Goal: Task Accomplishment & Management: Use online tool/utility

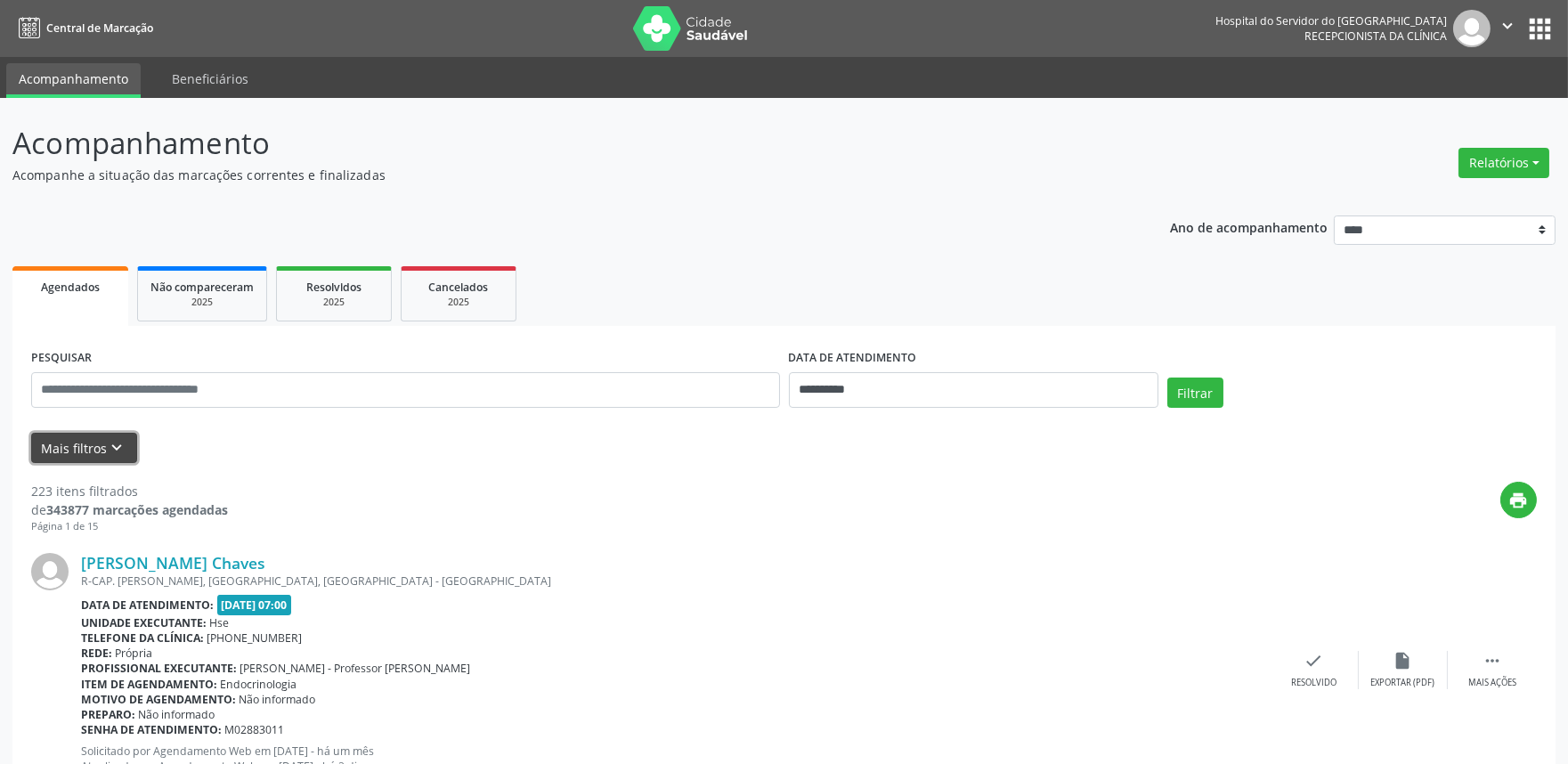
click at [81, 450] on button "Mais filtros keyboard_arrow_down" at bounding box center [84, 447] width 106 height 31
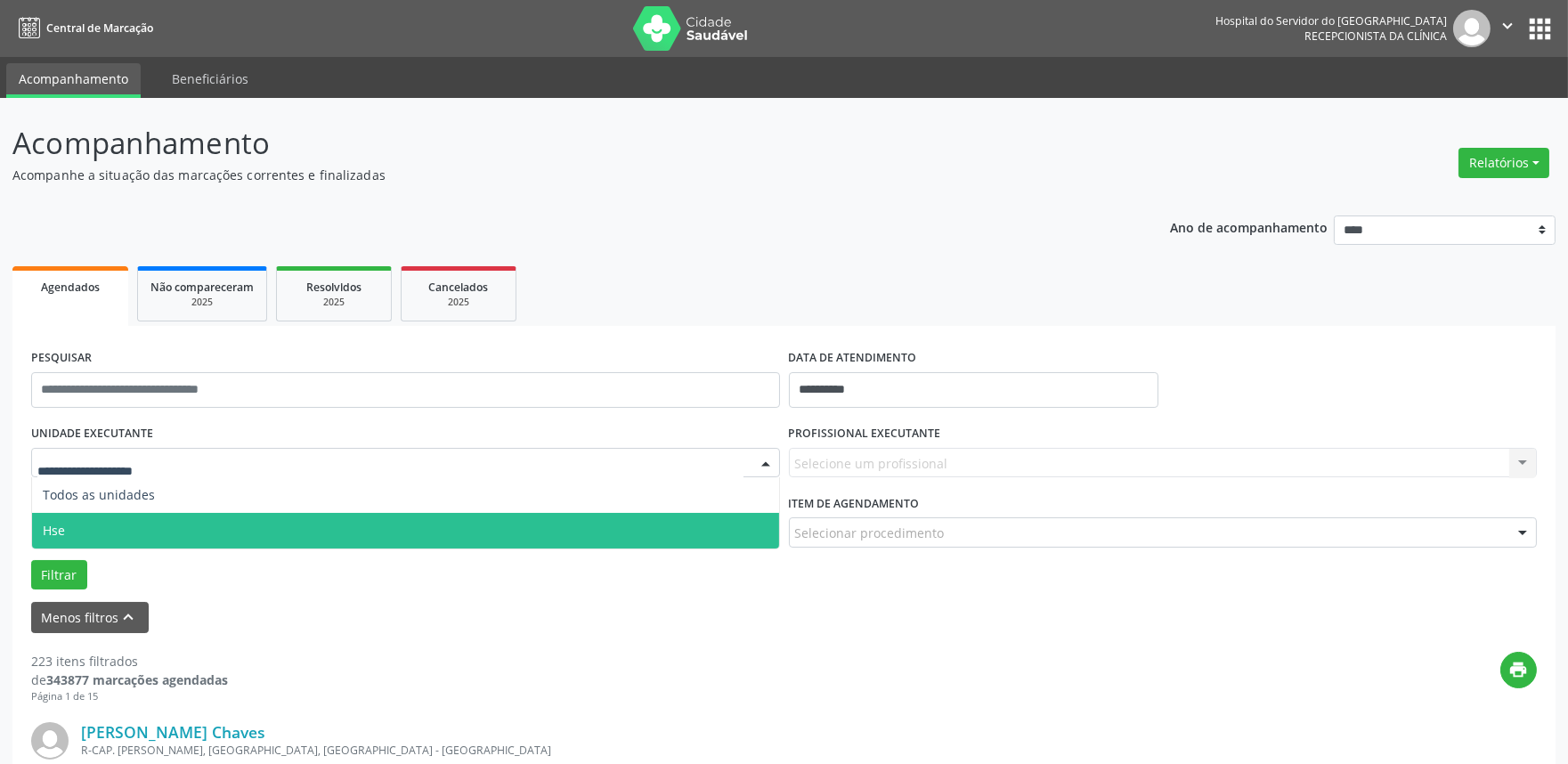
click at [116, 534] on span "Hse" at bounding box center [405, 530] width 747 height 36
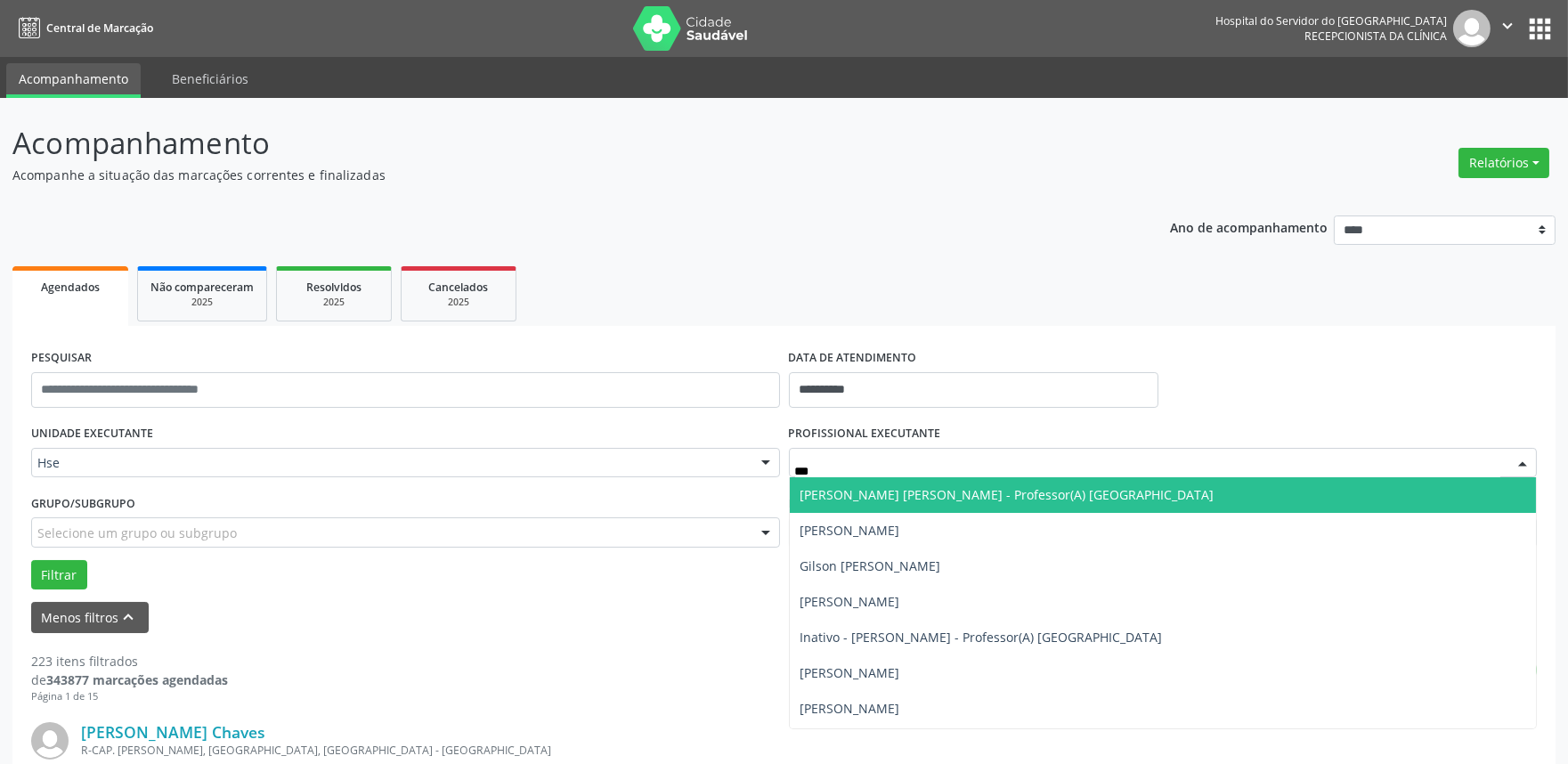
type input "****"
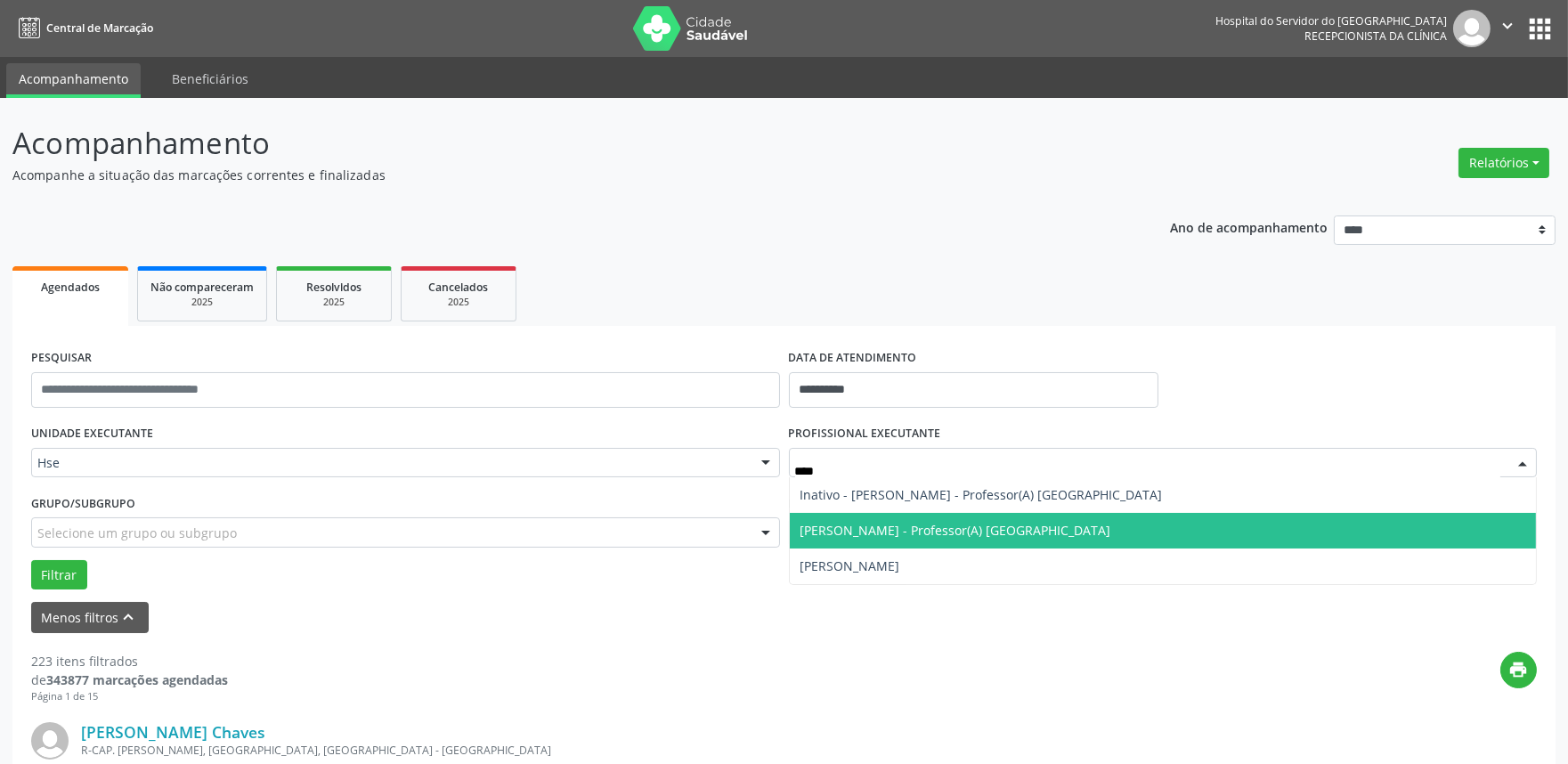
click at [888, 535] on span "[PERSON_NAME] - Professor(A) [GEOGRAPHIC_DATA]" at bounding box center [956, 530] width 311 height 17
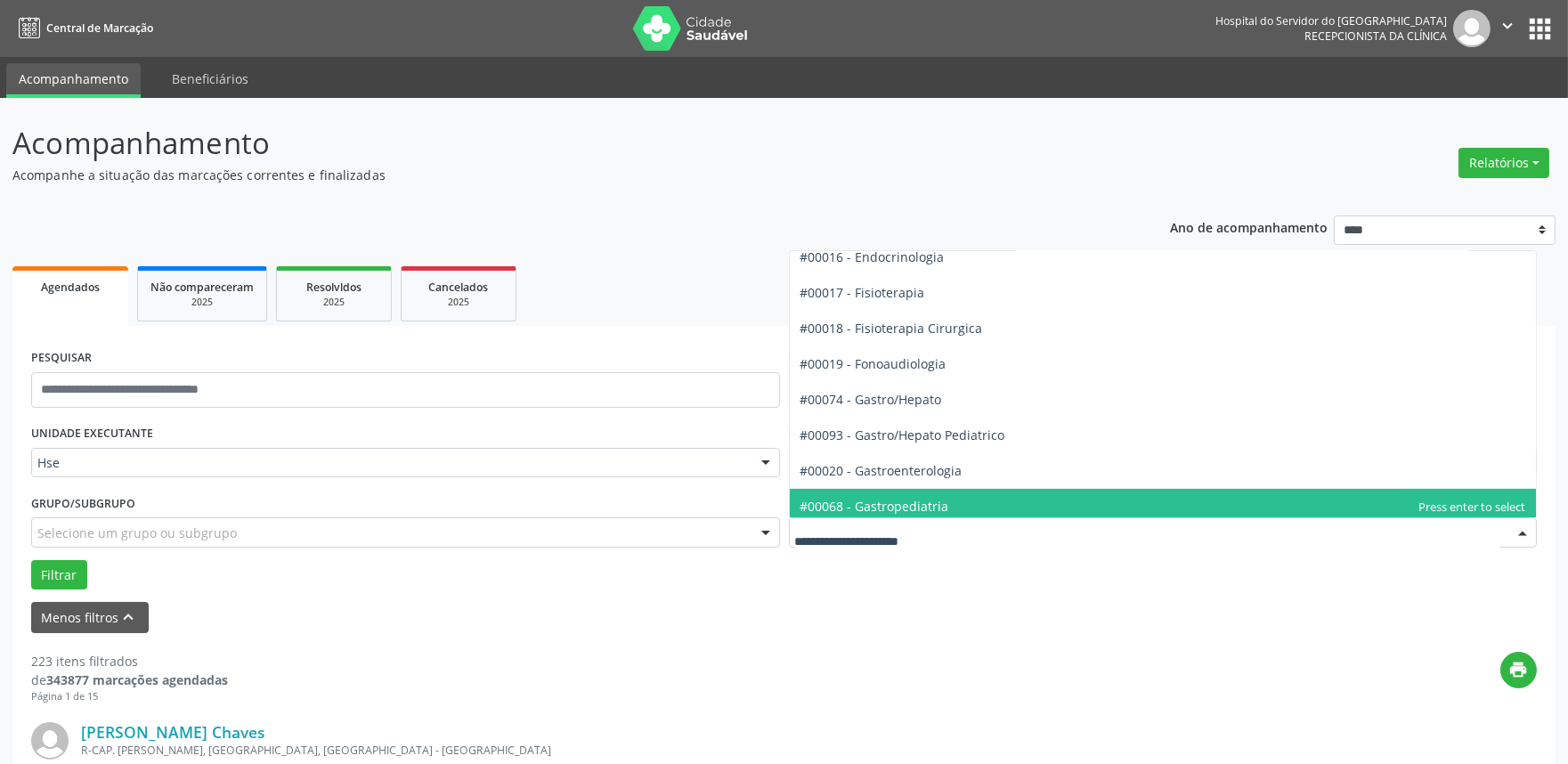
scroll to position [890, 0]
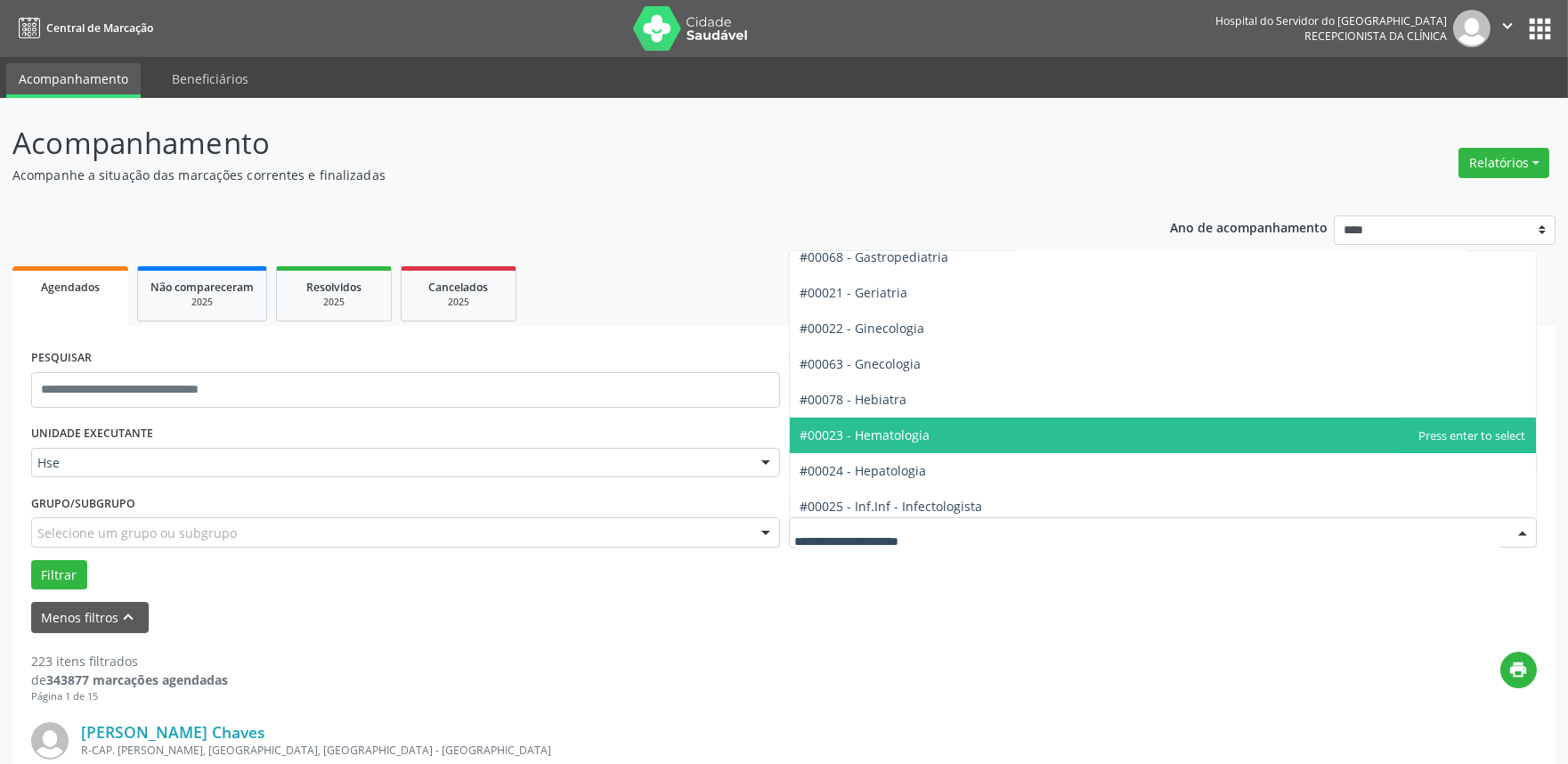
type input "*"
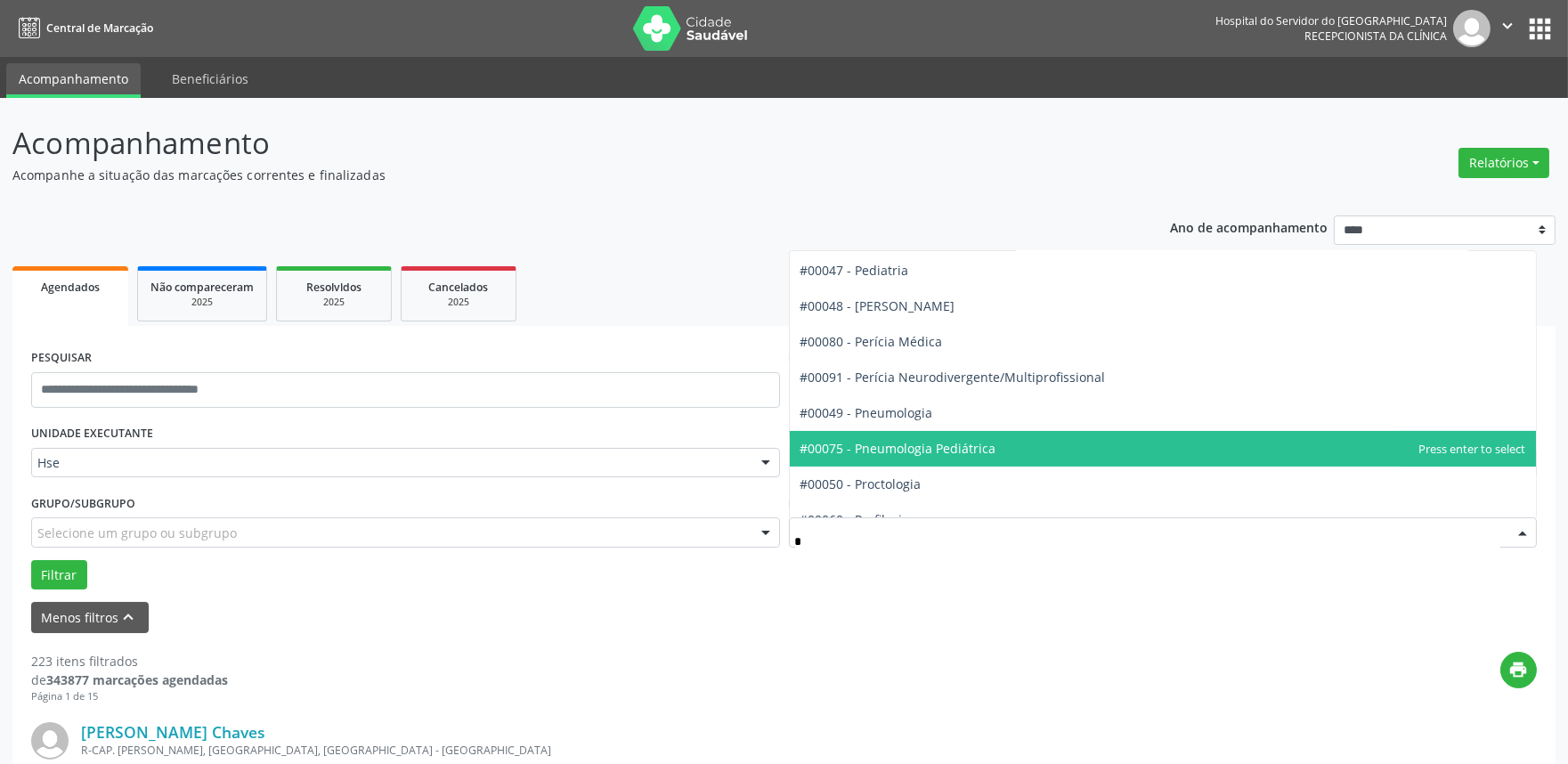
scroll to position [960, 0]
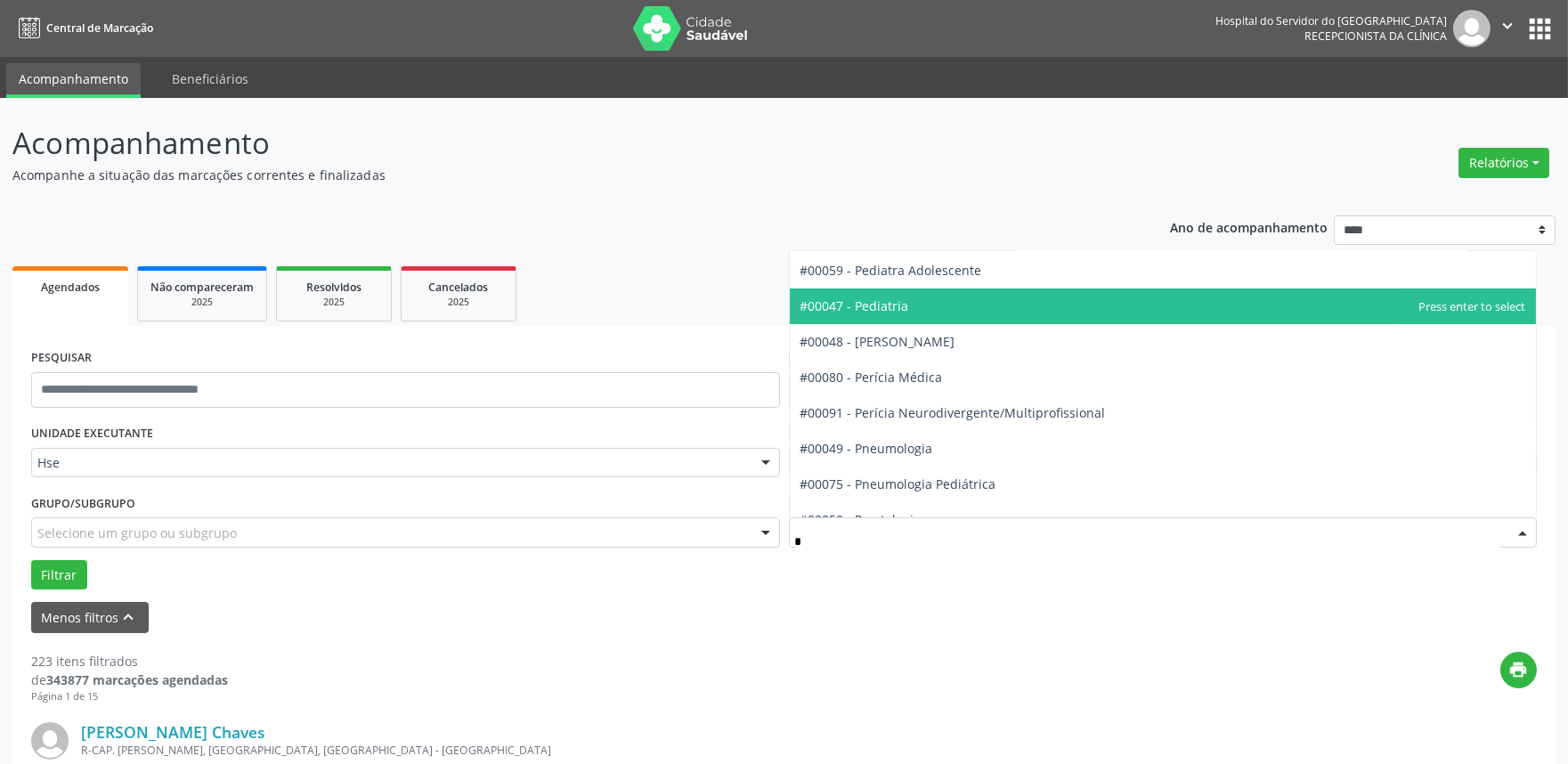
click at [909, 301] on span "#00047 - Pediatria" at bounding box center [1163, 306] width 747 height 36
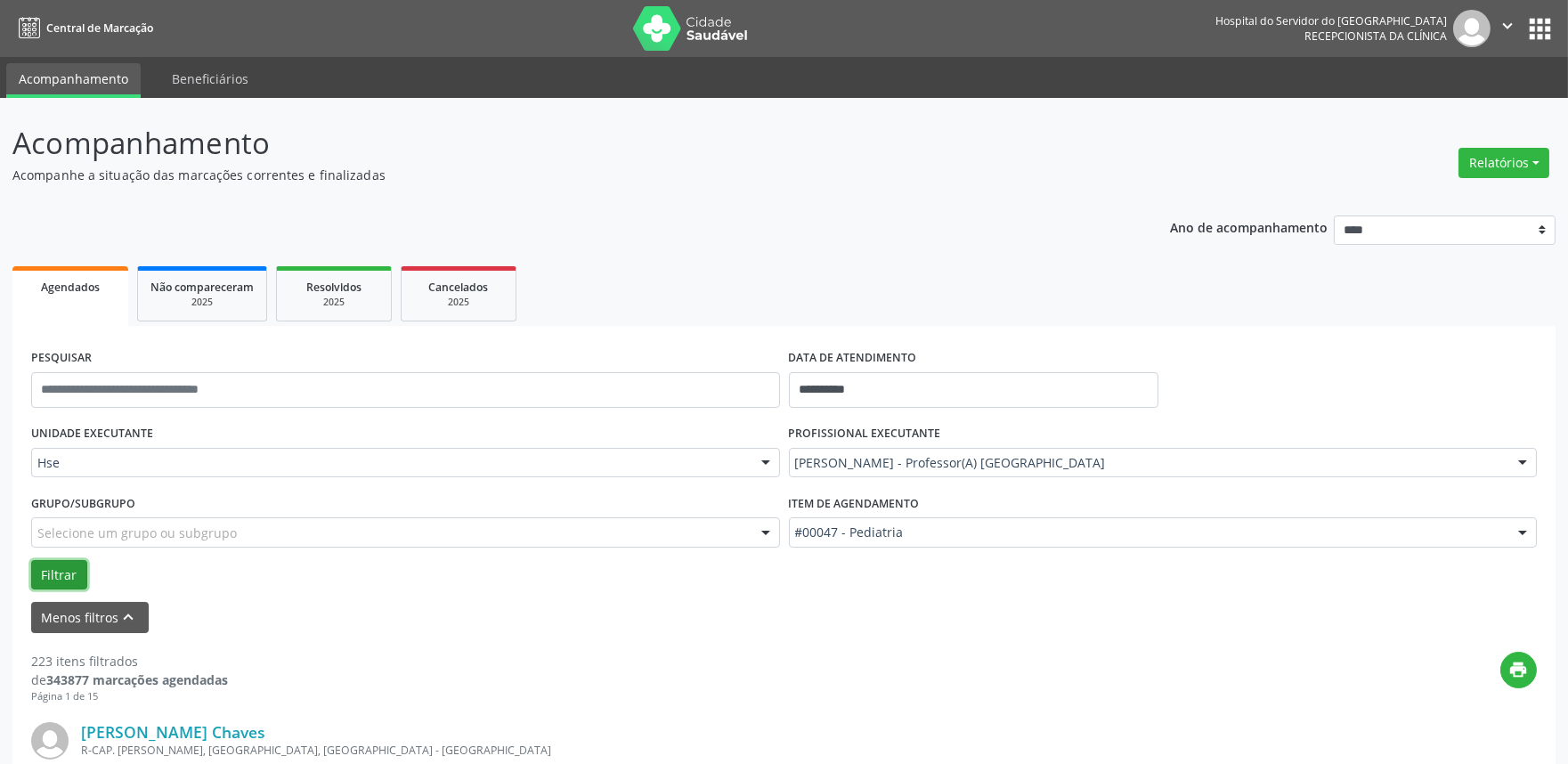
click at [57, 573] on button "Filtrar" at bounding box center [59, 575] width 57 height 30
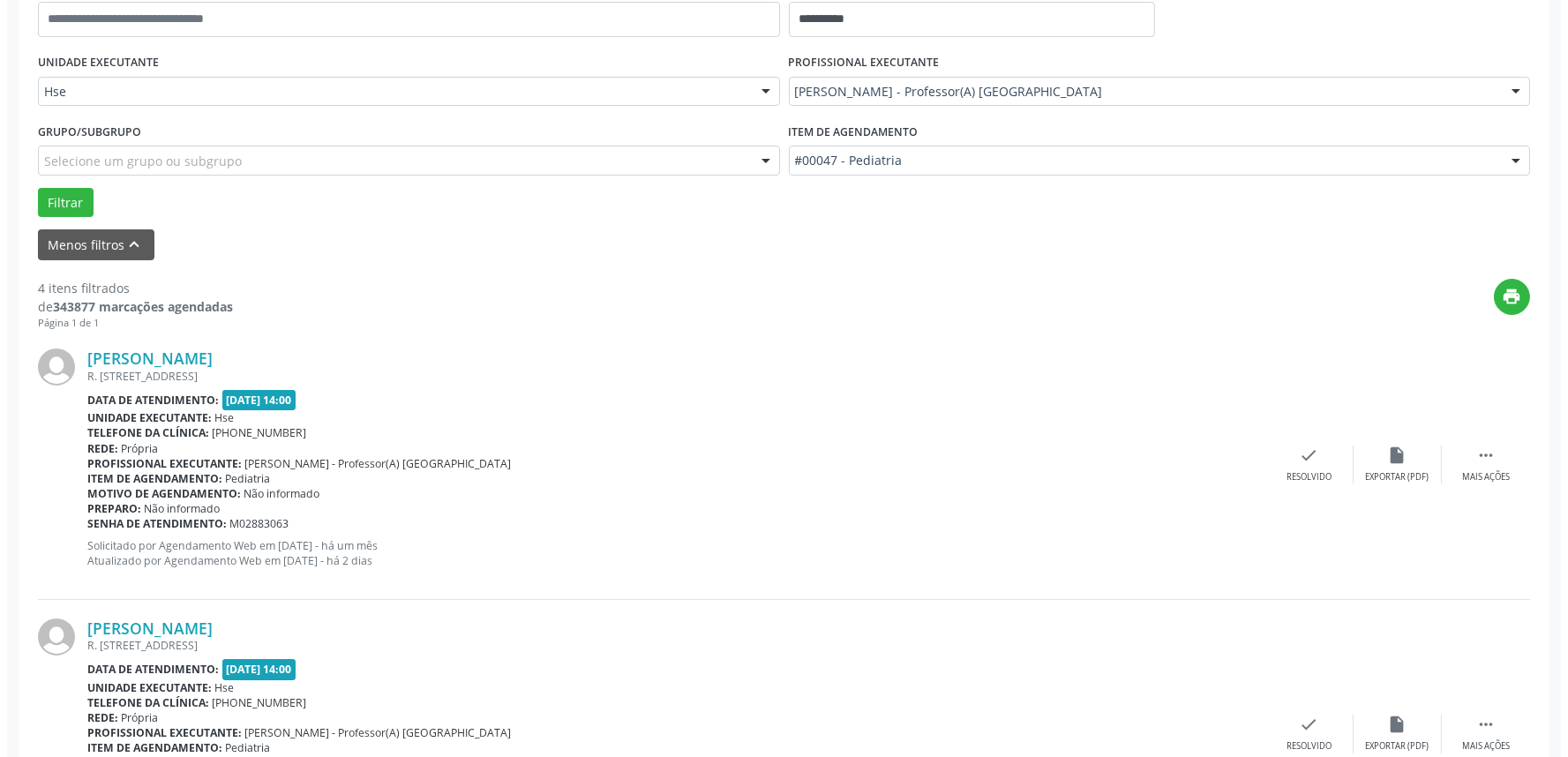
scroll to position [489, 0]
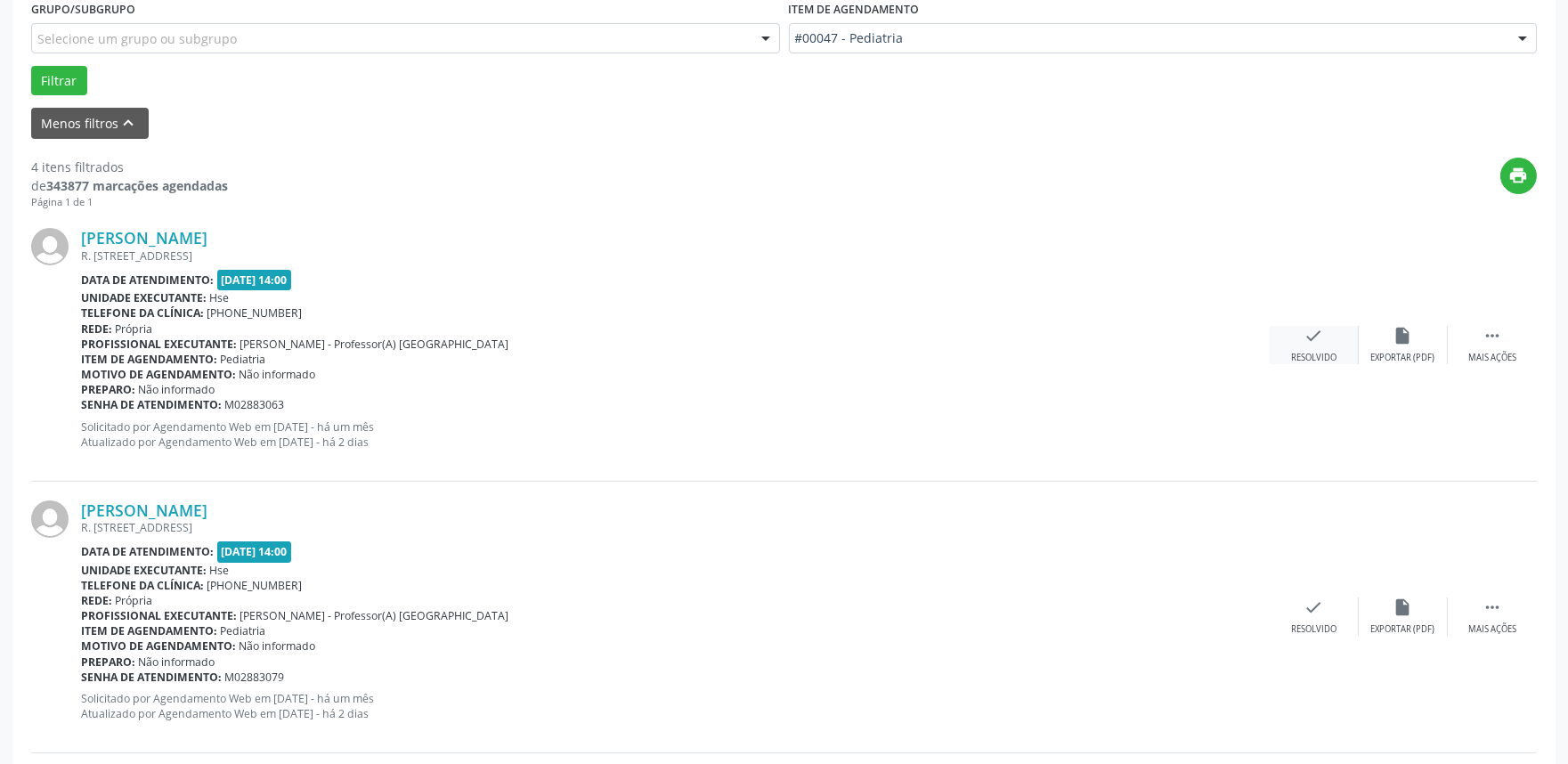
click at [1319, 346] on div "check Resolvido" at bounding box center [1314, 345] width 89 height 39
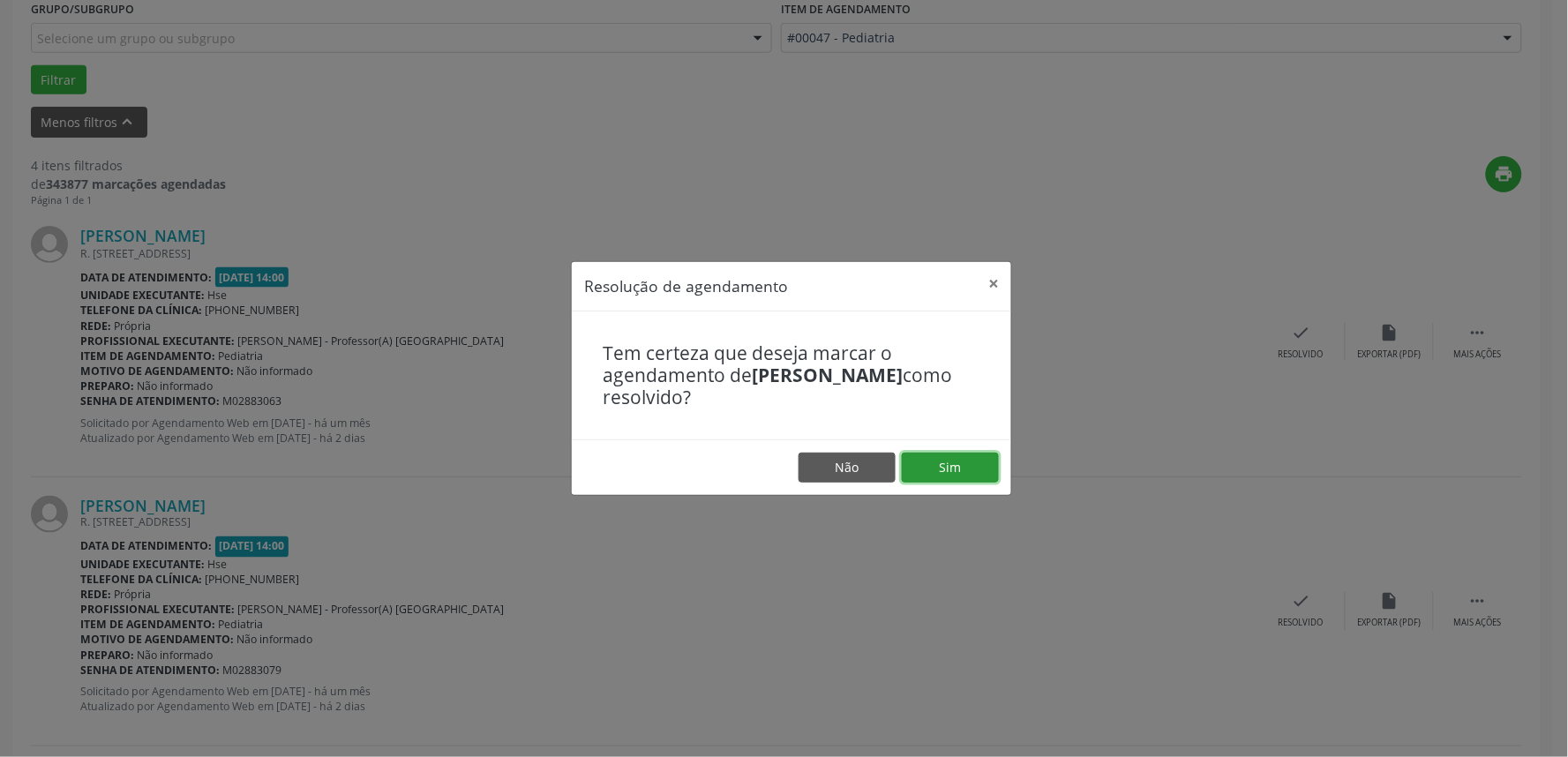
click at [954, 481] on button "Sim" at bounding box center [951, 468] width 97 height 30
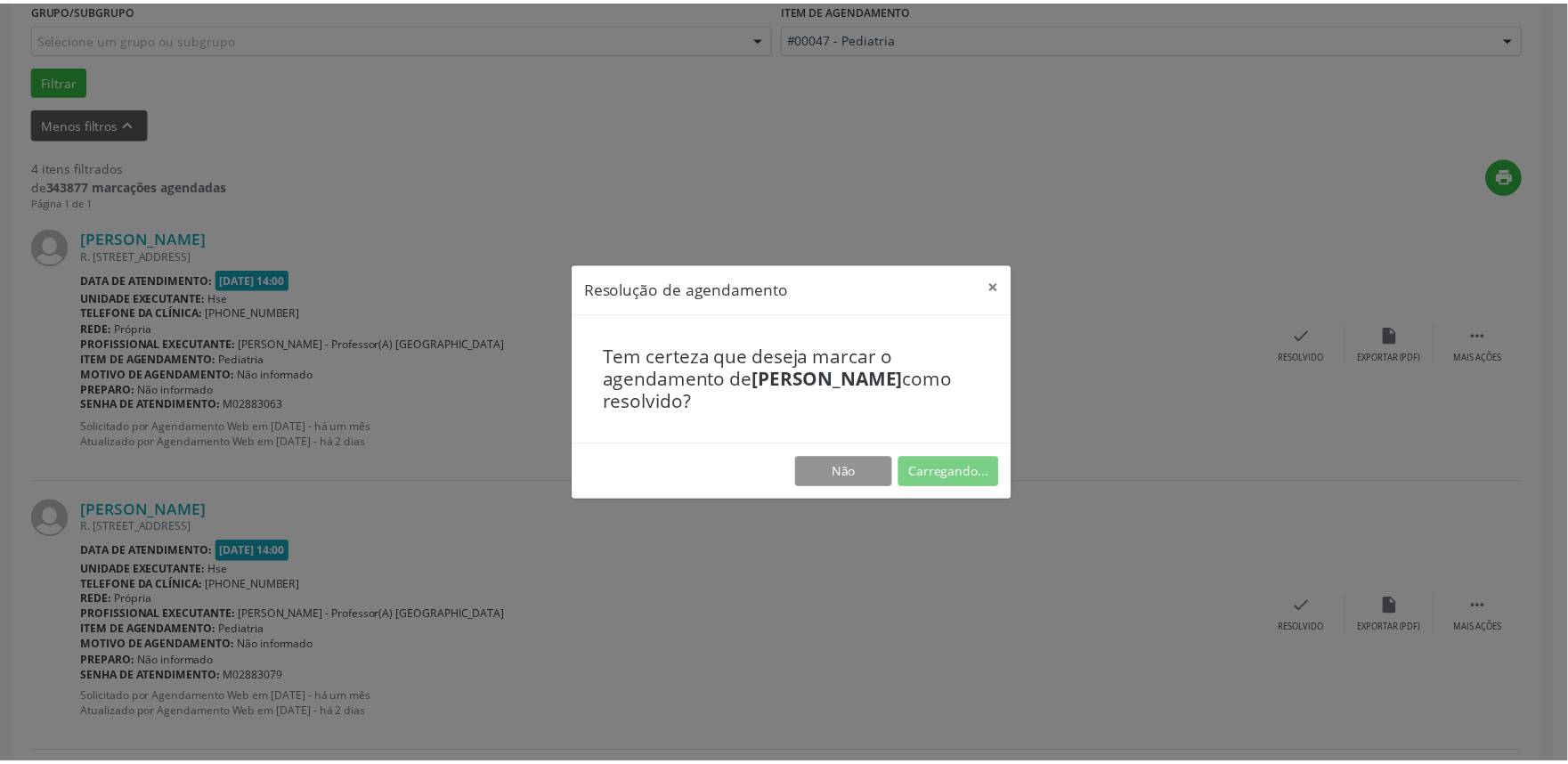
scroll to position [0, 0]
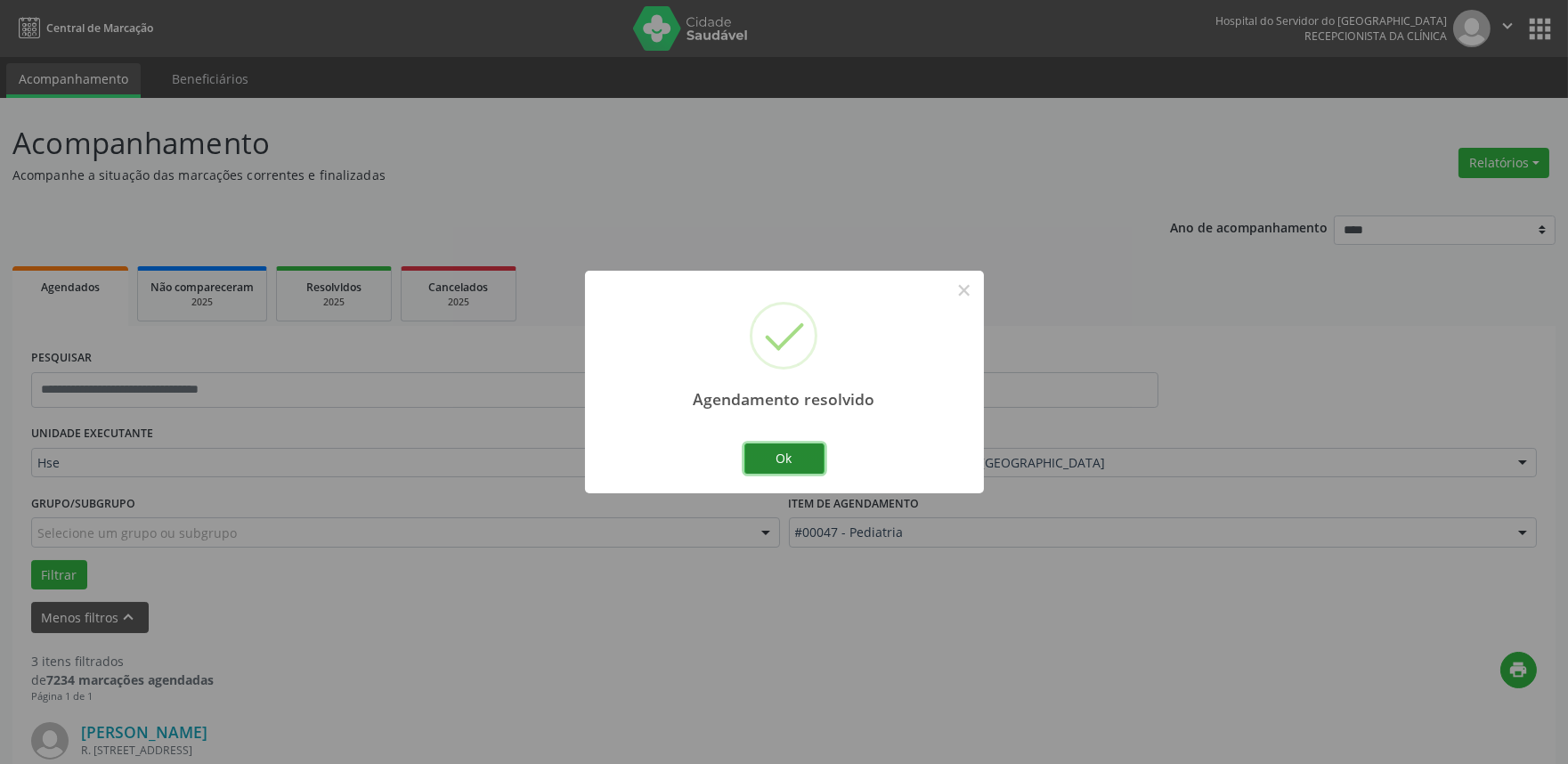
click at [792, 449] on button "Ok" at bounding box center [784, 459] width 80 height 30
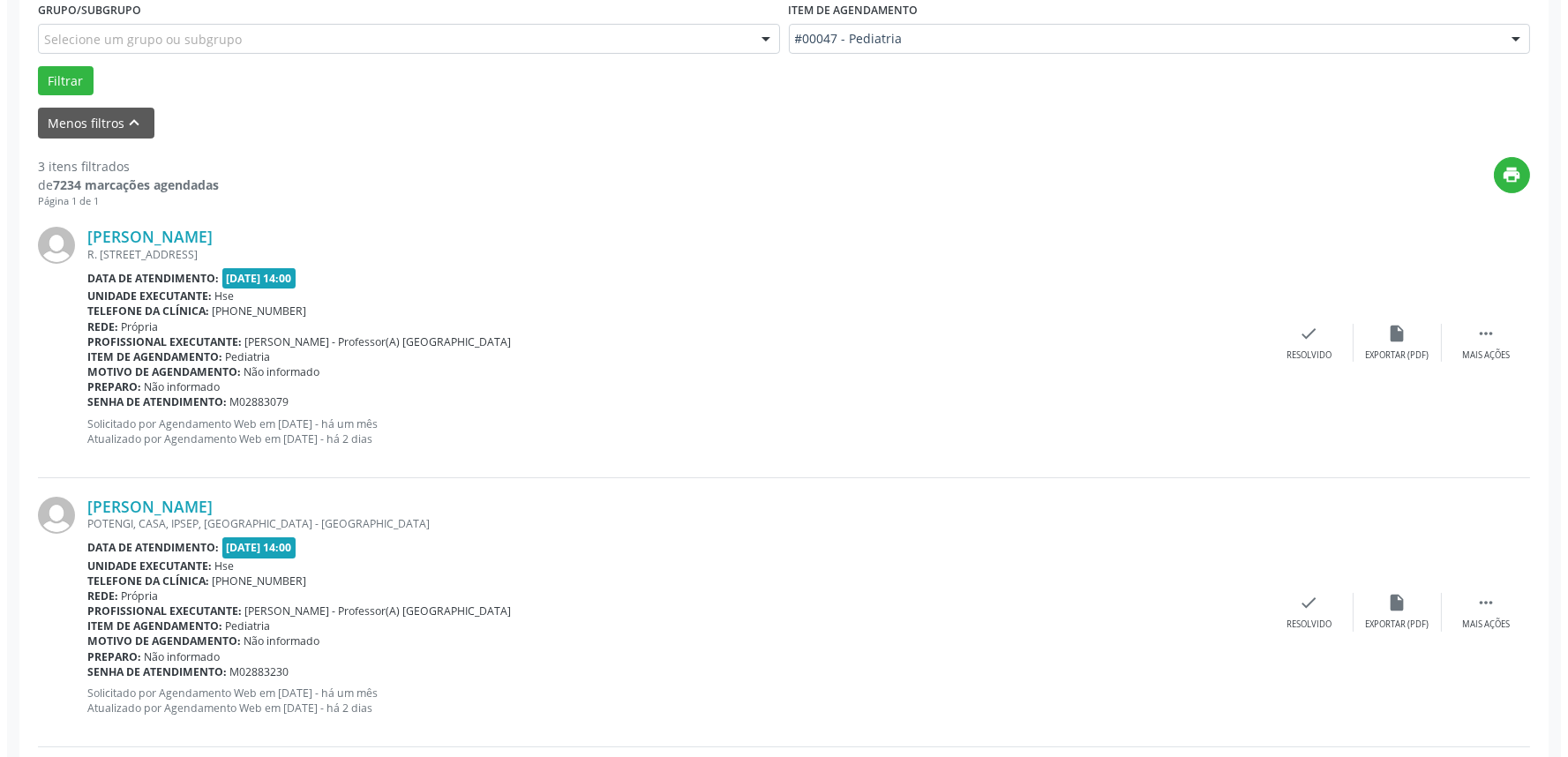
scroll to position [489, 0]
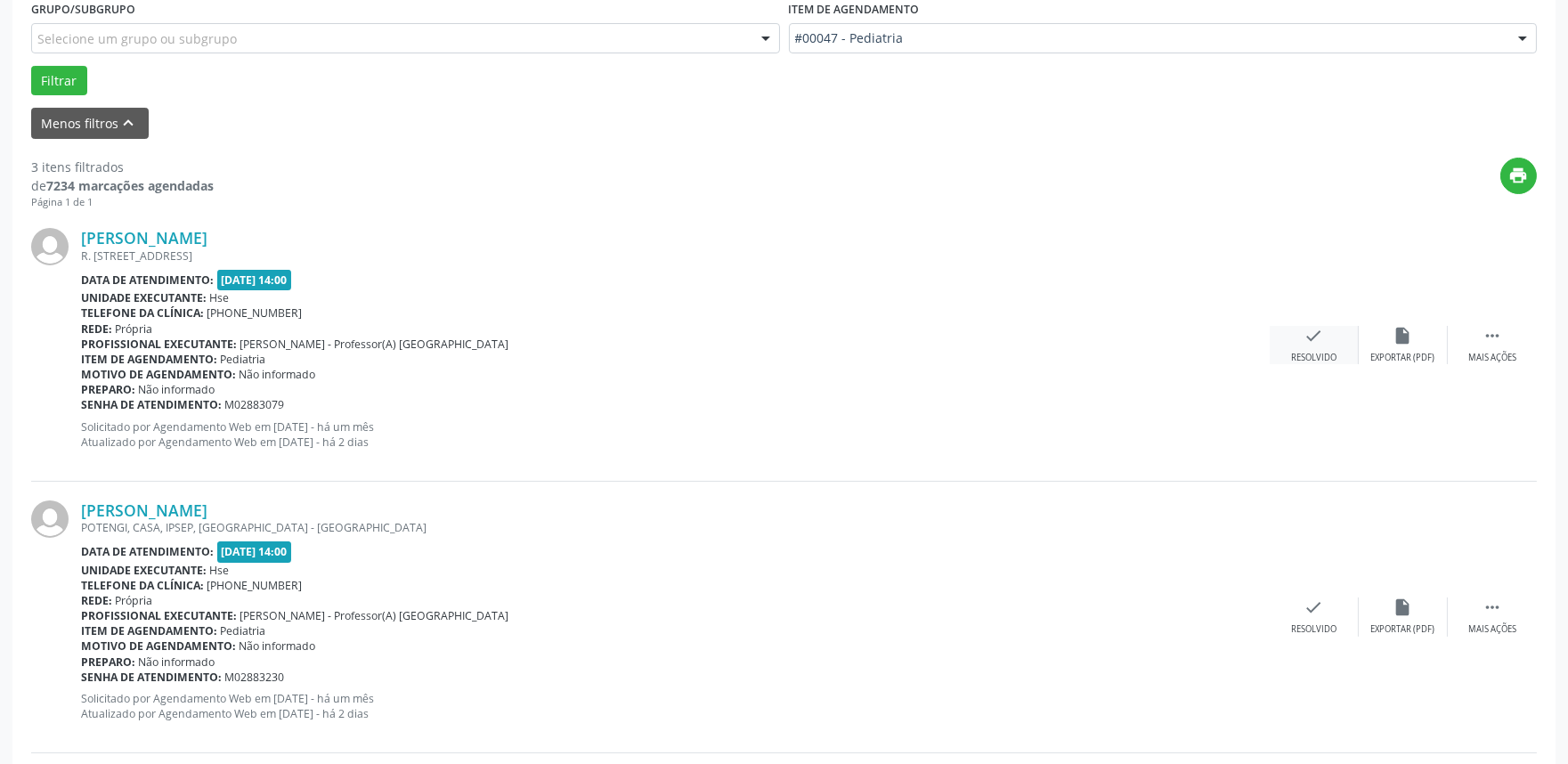
click at [1314, 347] on div "check Resolvido" at bounding box center [1314, 345] width 89 height 39
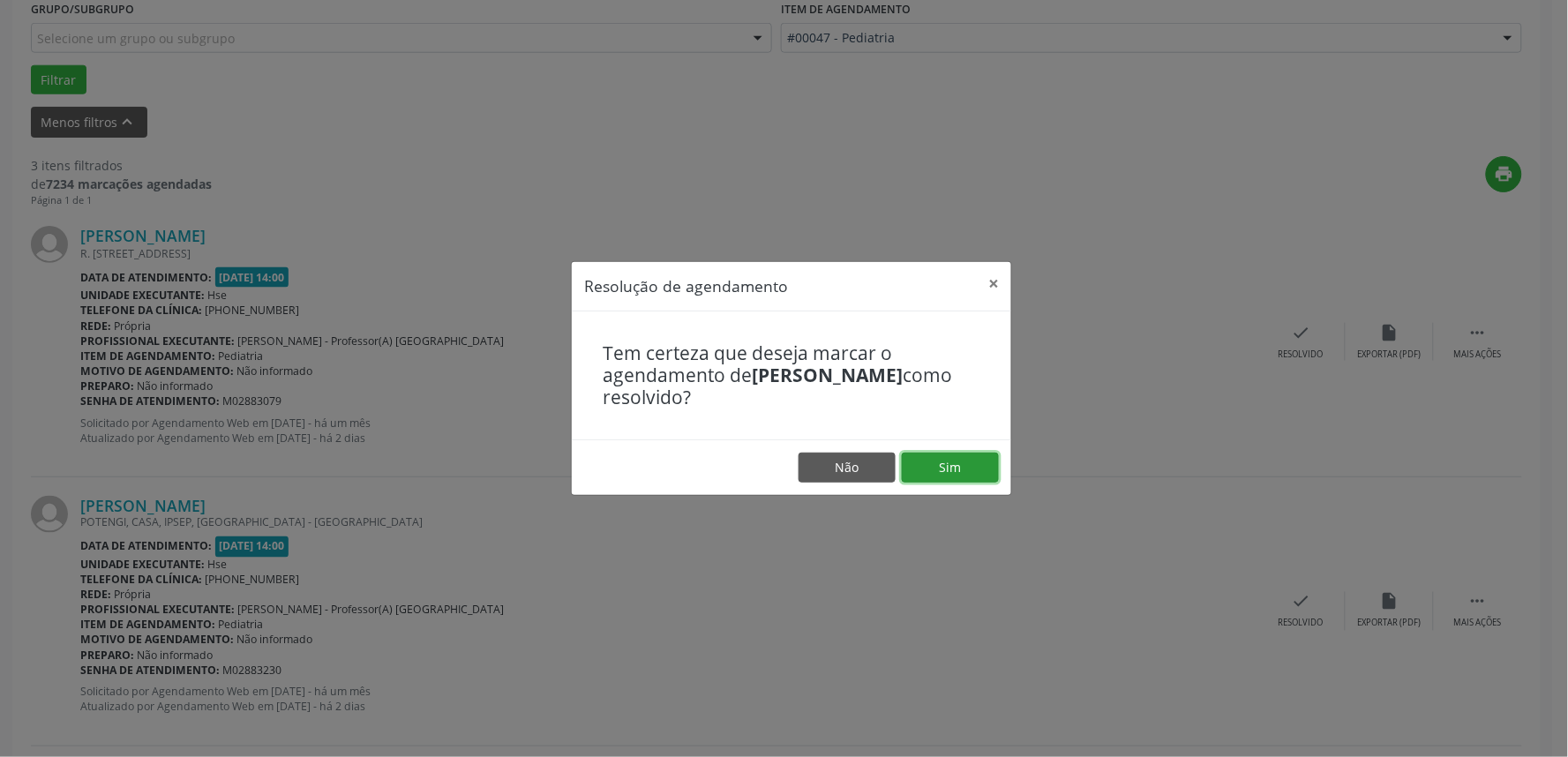
click at [965, 471] on button "Sim" at bounding box center [951, 468] width 97 height 30
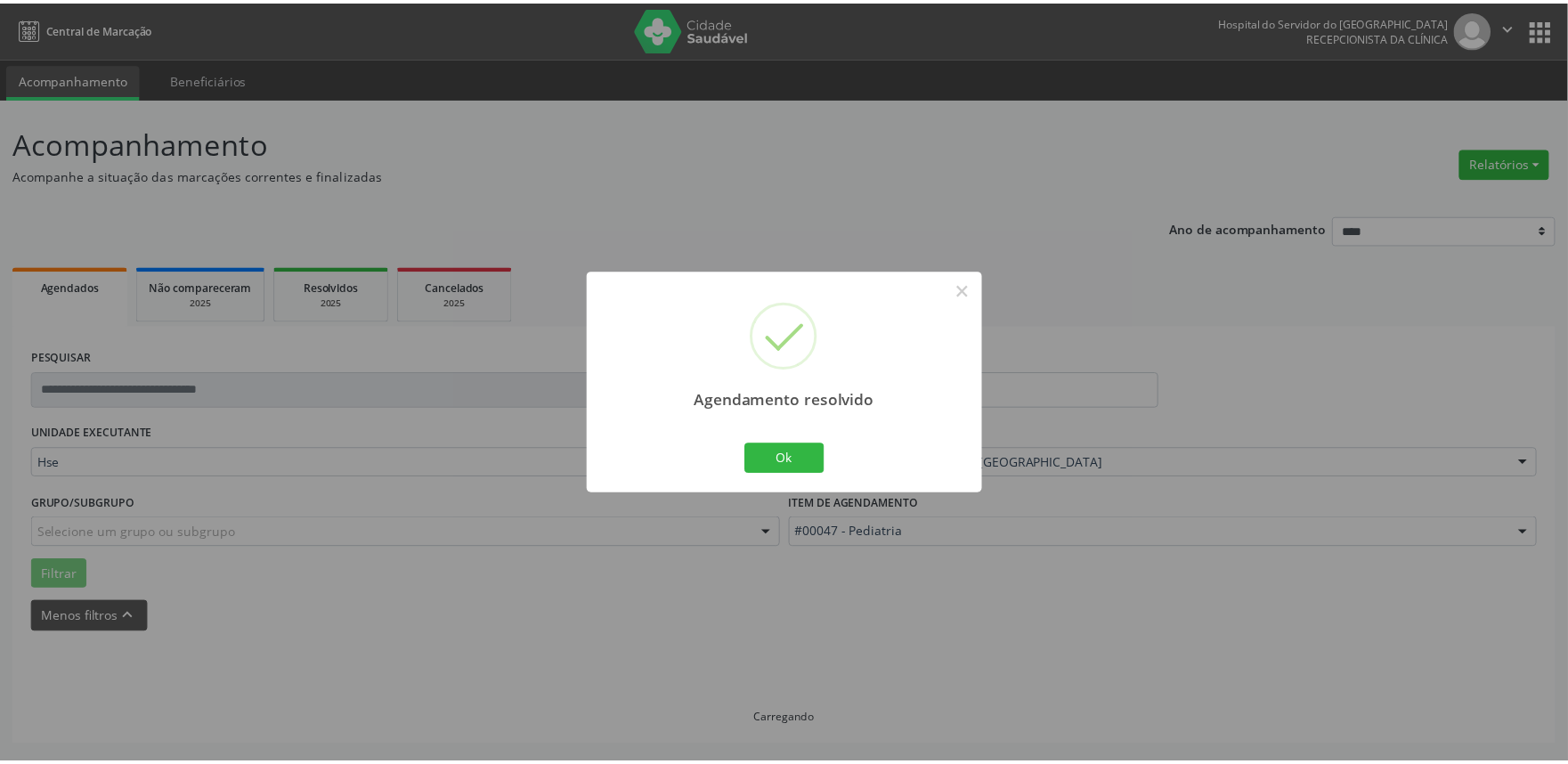
scroll to position [0, 0]
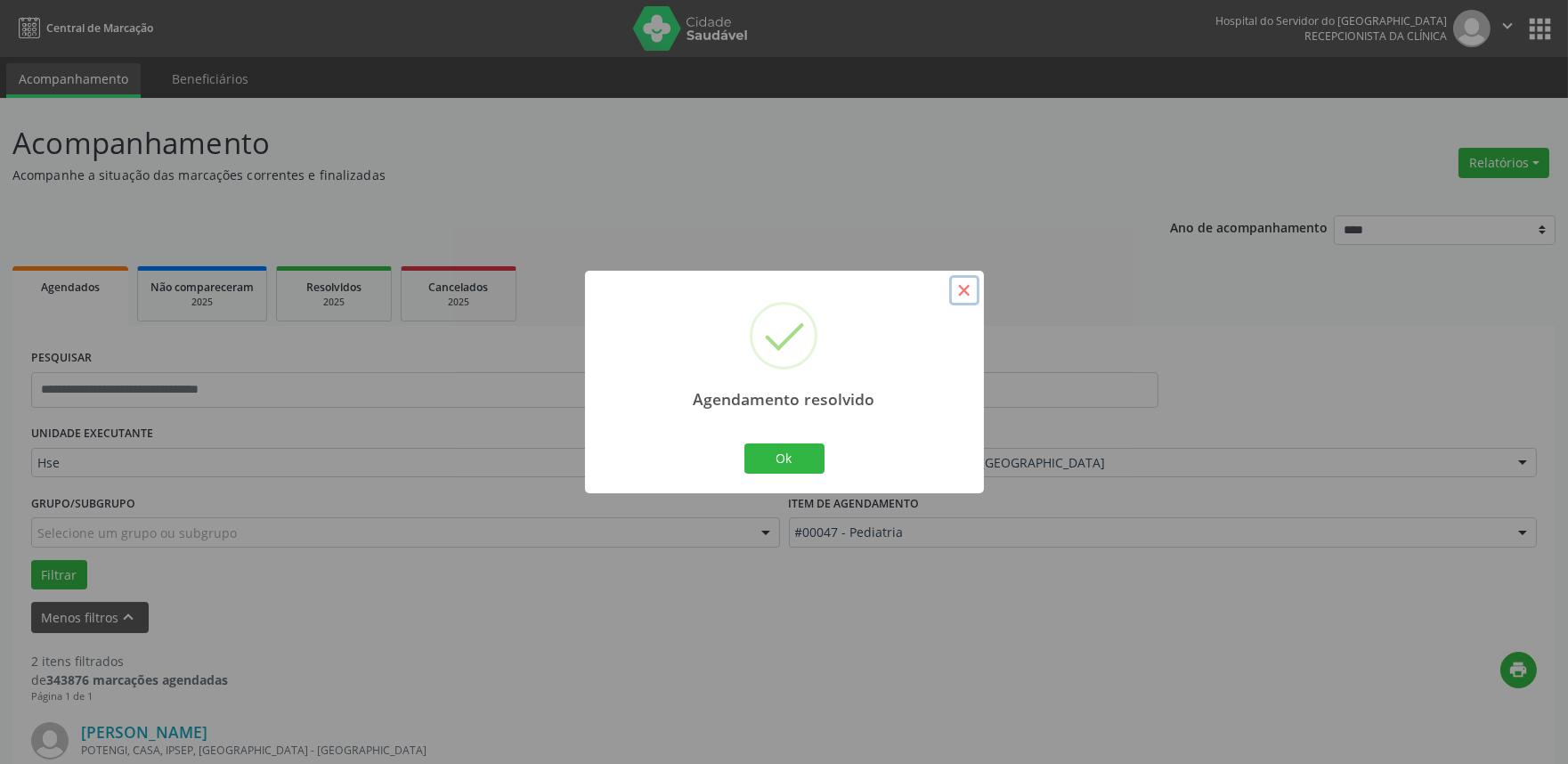
click at [965, 290] on button "×" at bounding box center [964, 290] width 30 height 30
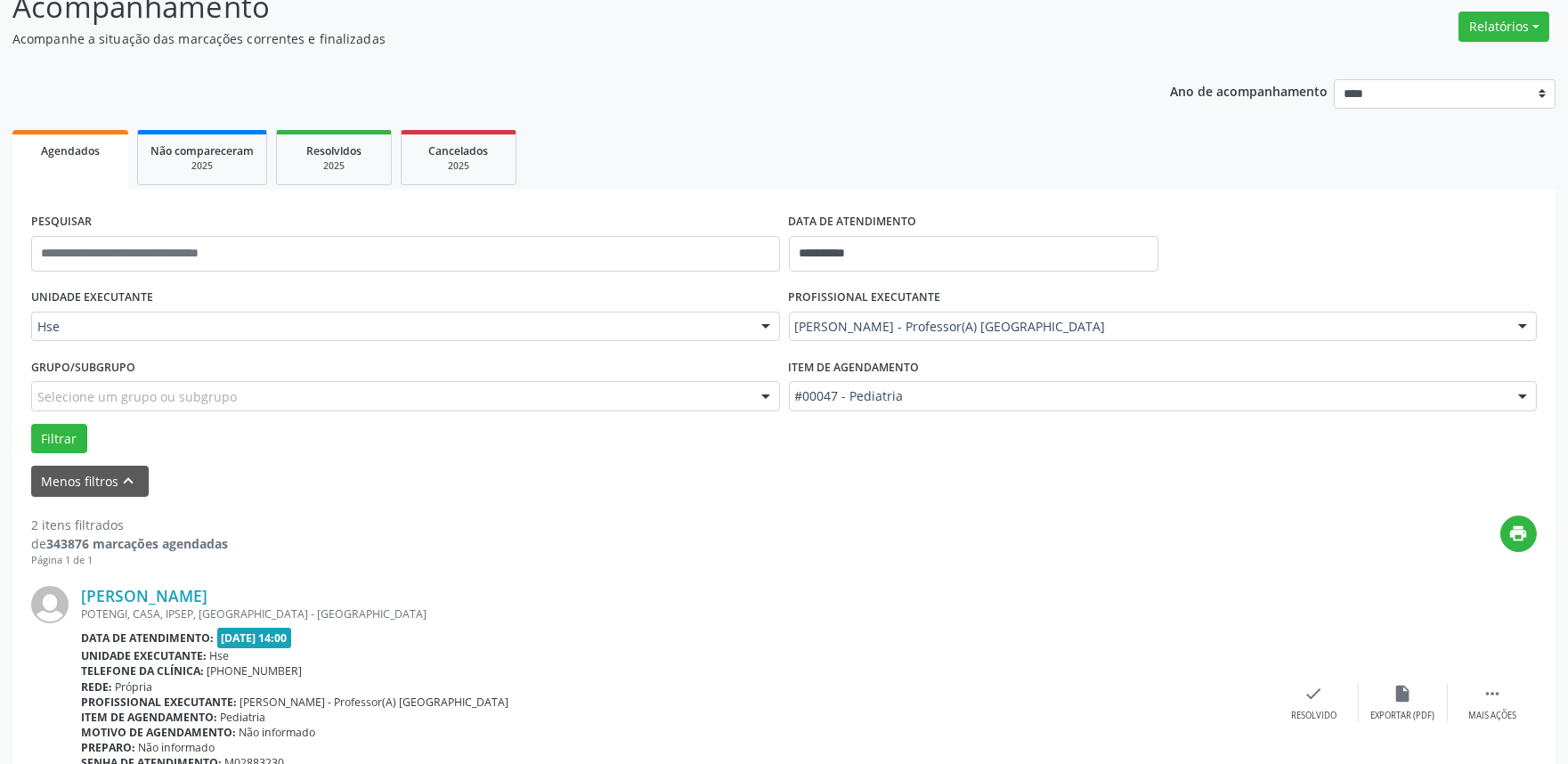
scroll to position [297, 0]
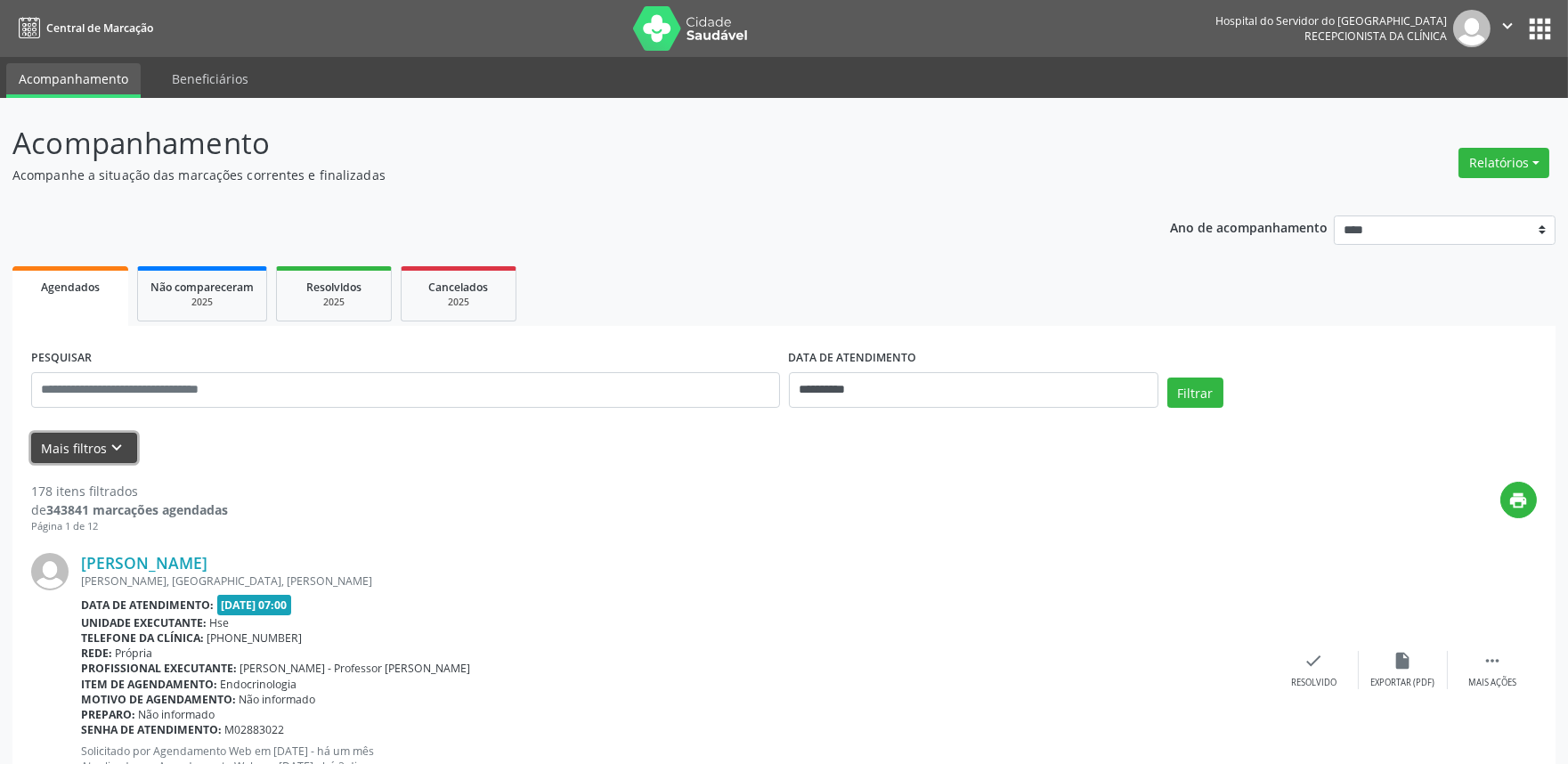
click at [67, 442] on button "Mais filtros keyboard_arrow_down" at bounding box center [84, 447] width 106 height 31
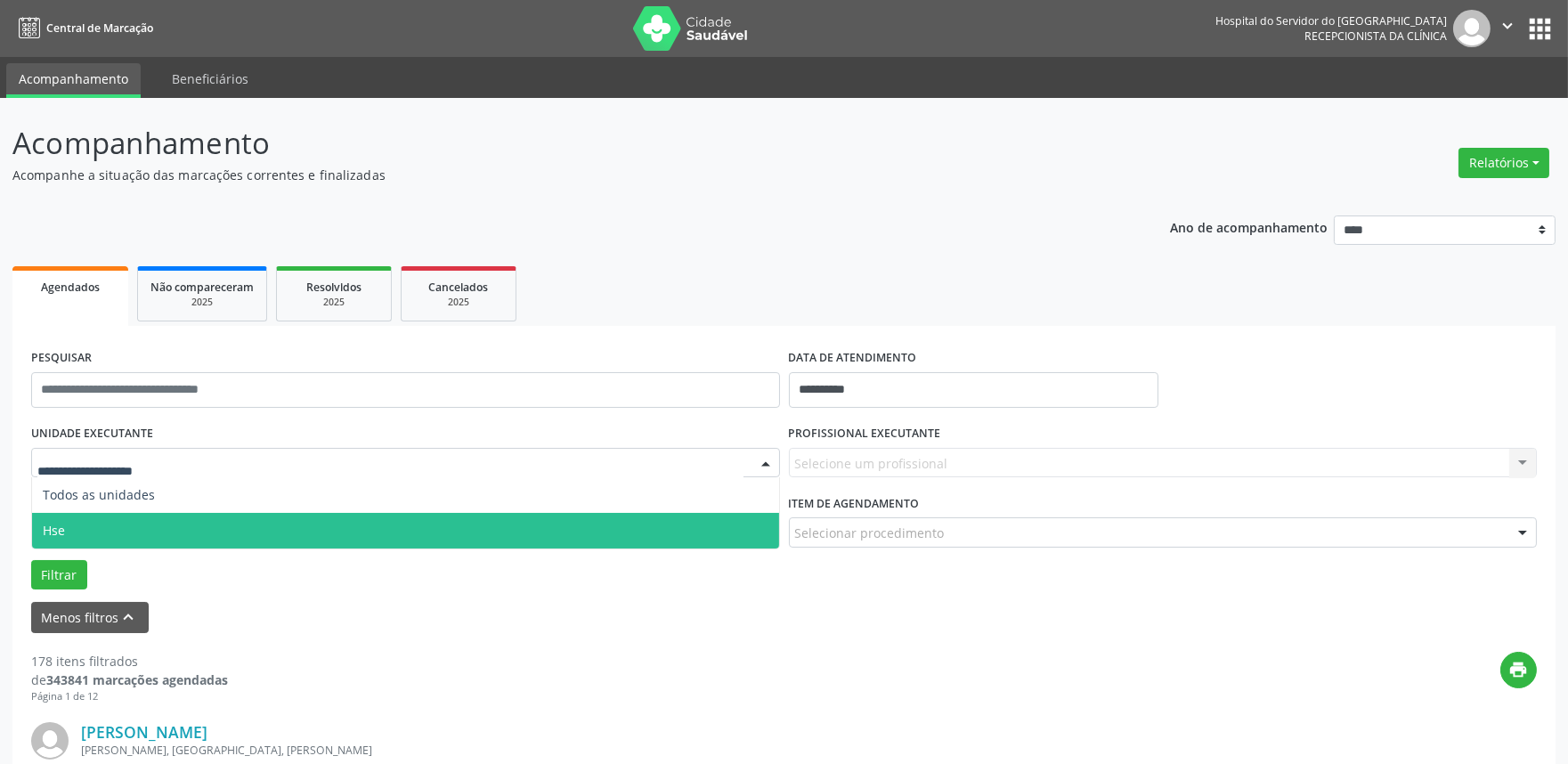
click at [83, 550] on div "Grupo/Subgrupo Selecione um grupo ou subgrupo Todos os grupos e subgrupos Nenhu…" at bounding box center [405, 525] width 758 height 70
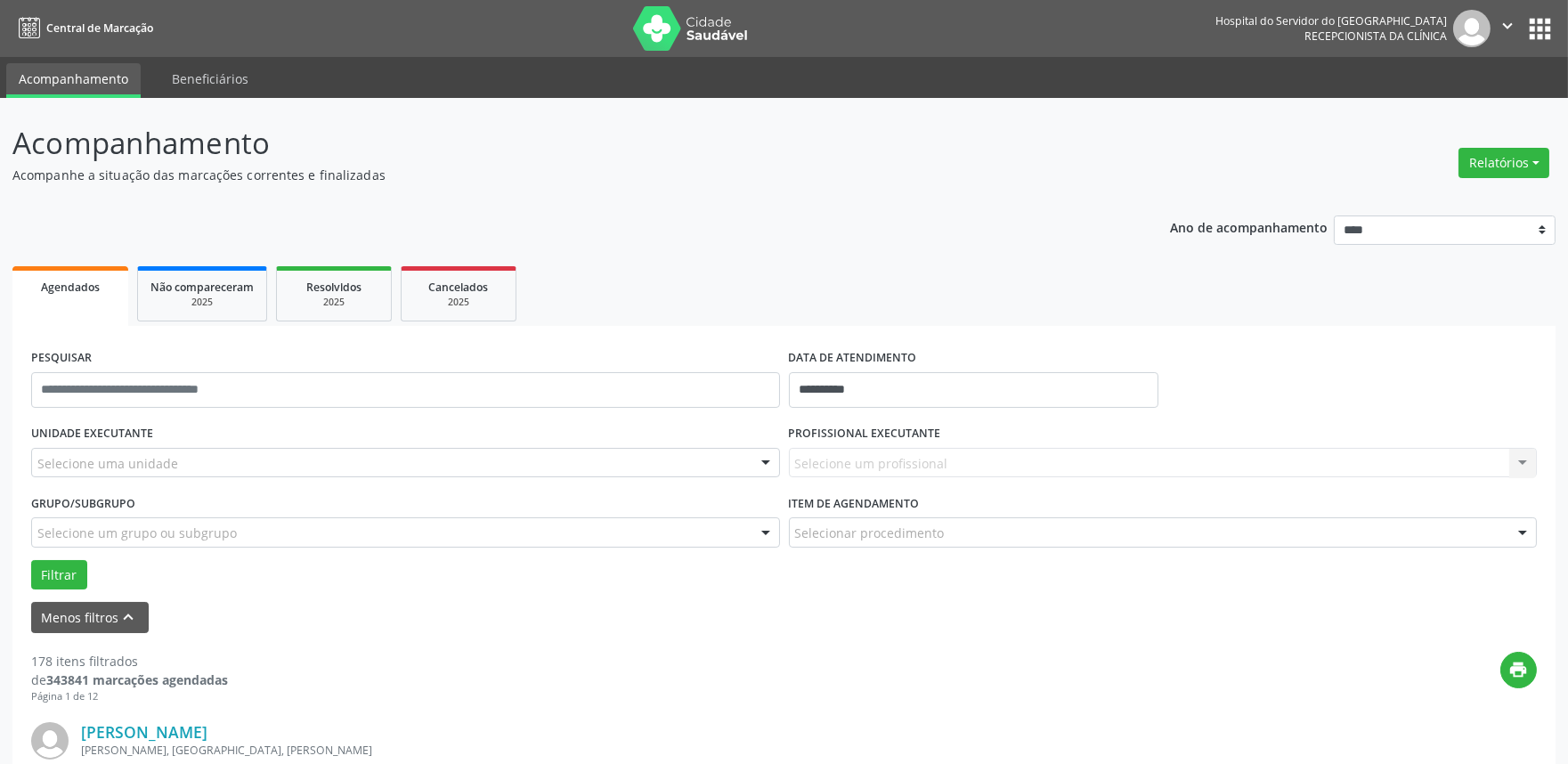
click at [178, 464] on div "Selecione uma unidade" at bounding box center [405, 463] width 749 height 30
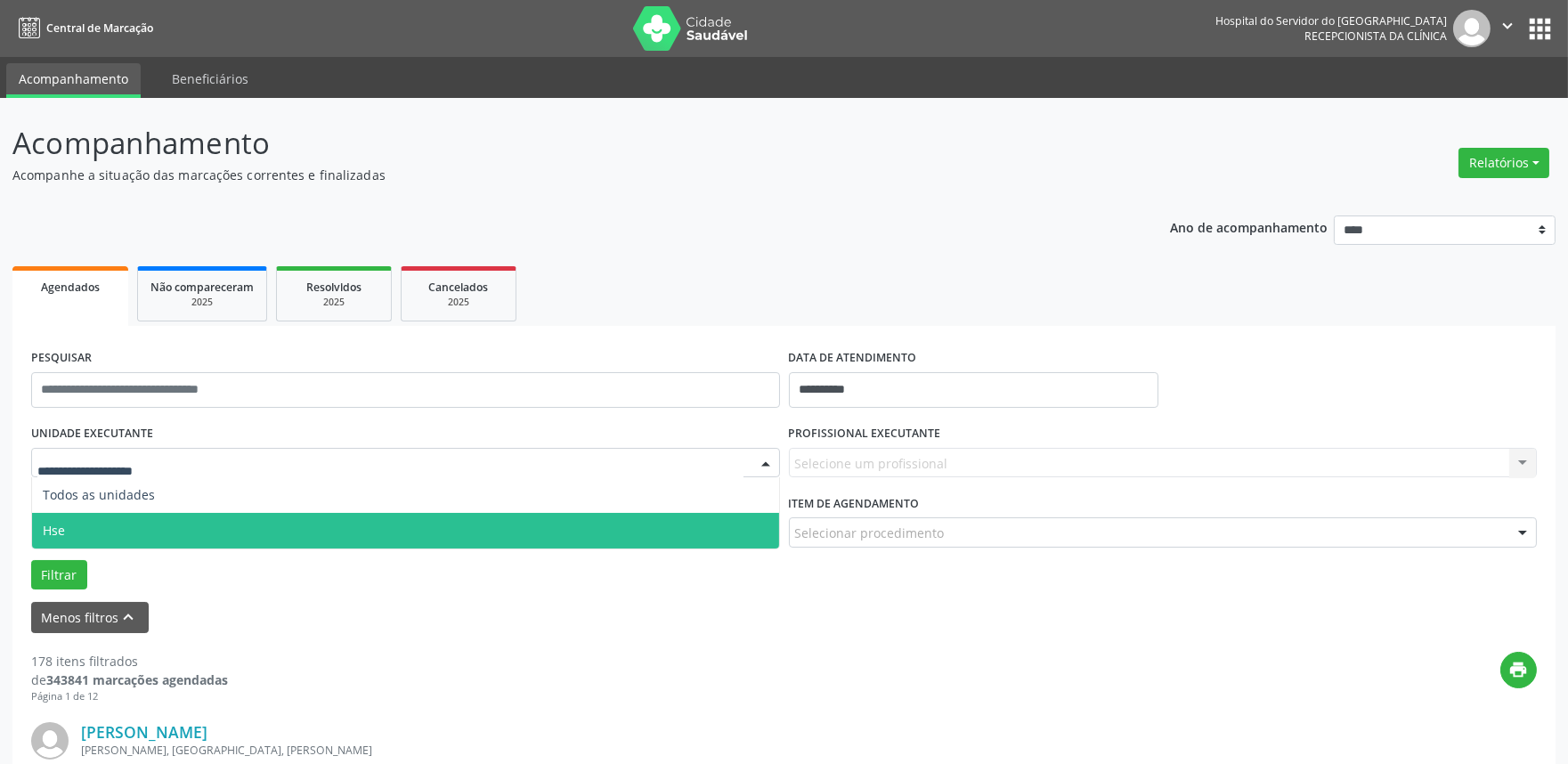
click at [124, 544] on span "Hse" at bounding box center [405, 530] width 747 height 36
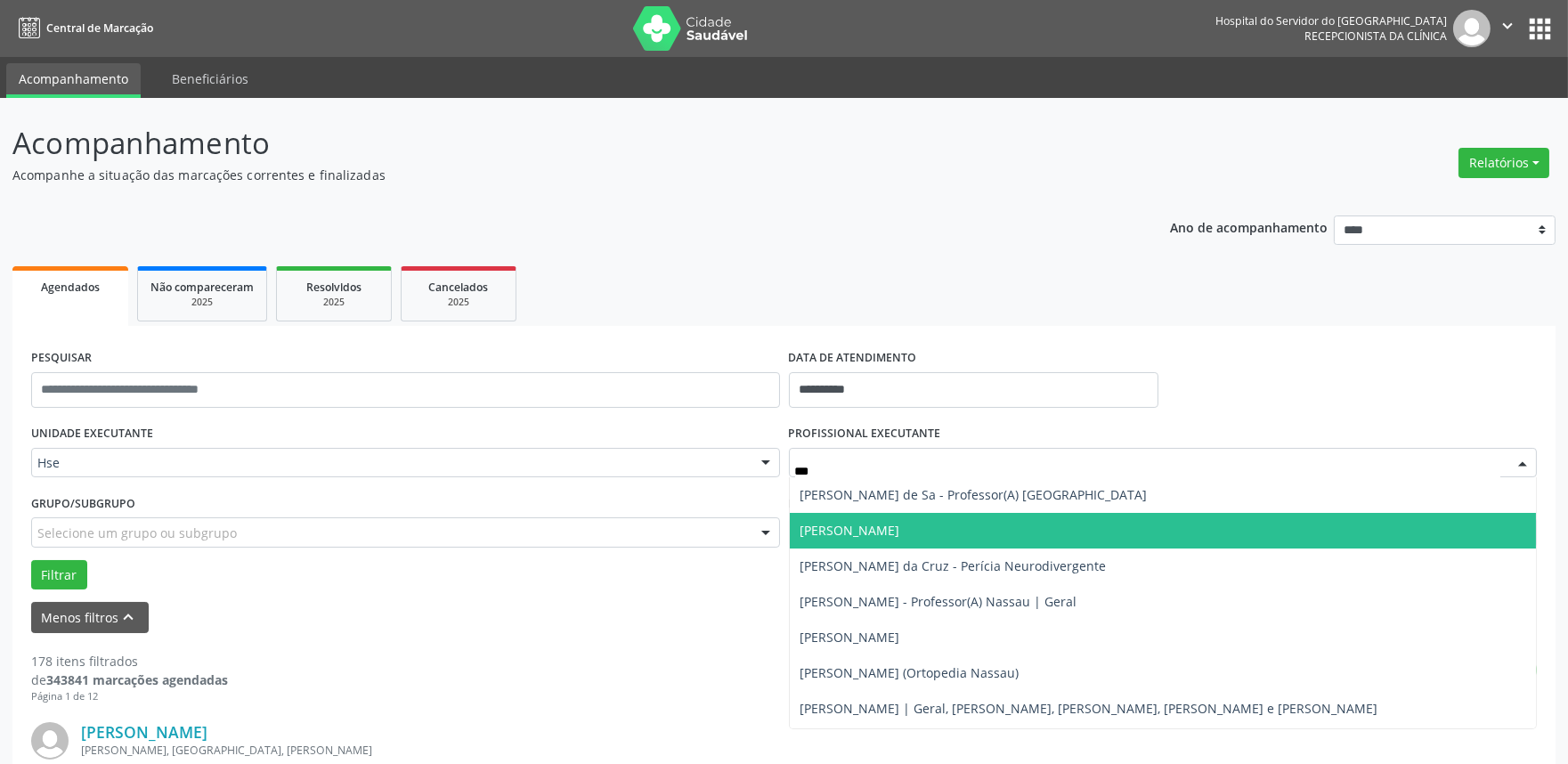
type input "****"
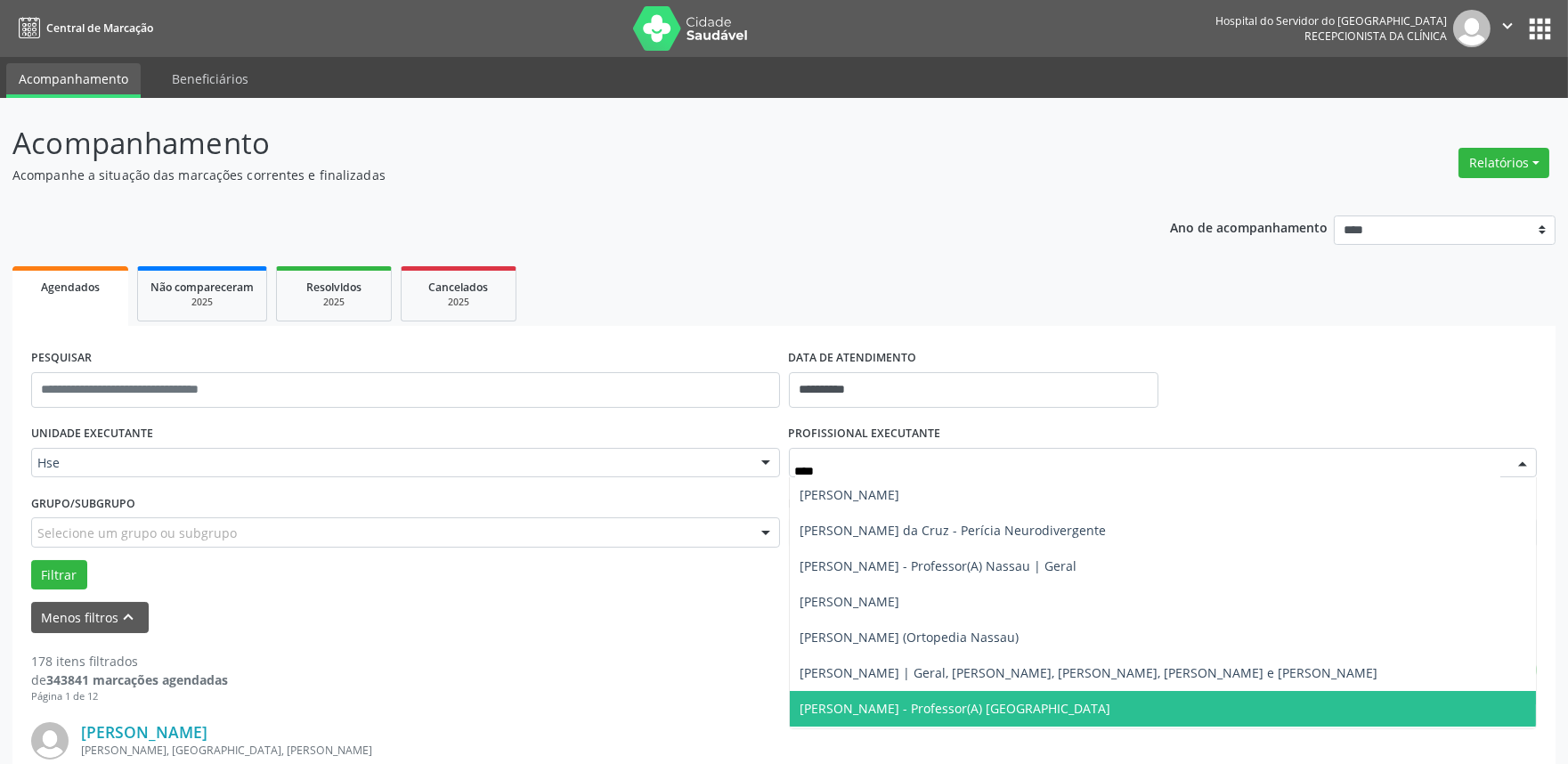
click at [977, 709] on span "[PERSON_NAME] - Professor(A) [GEOGRAPHIC_DATA]" at bounding box center [956, 708] width 311 height 17
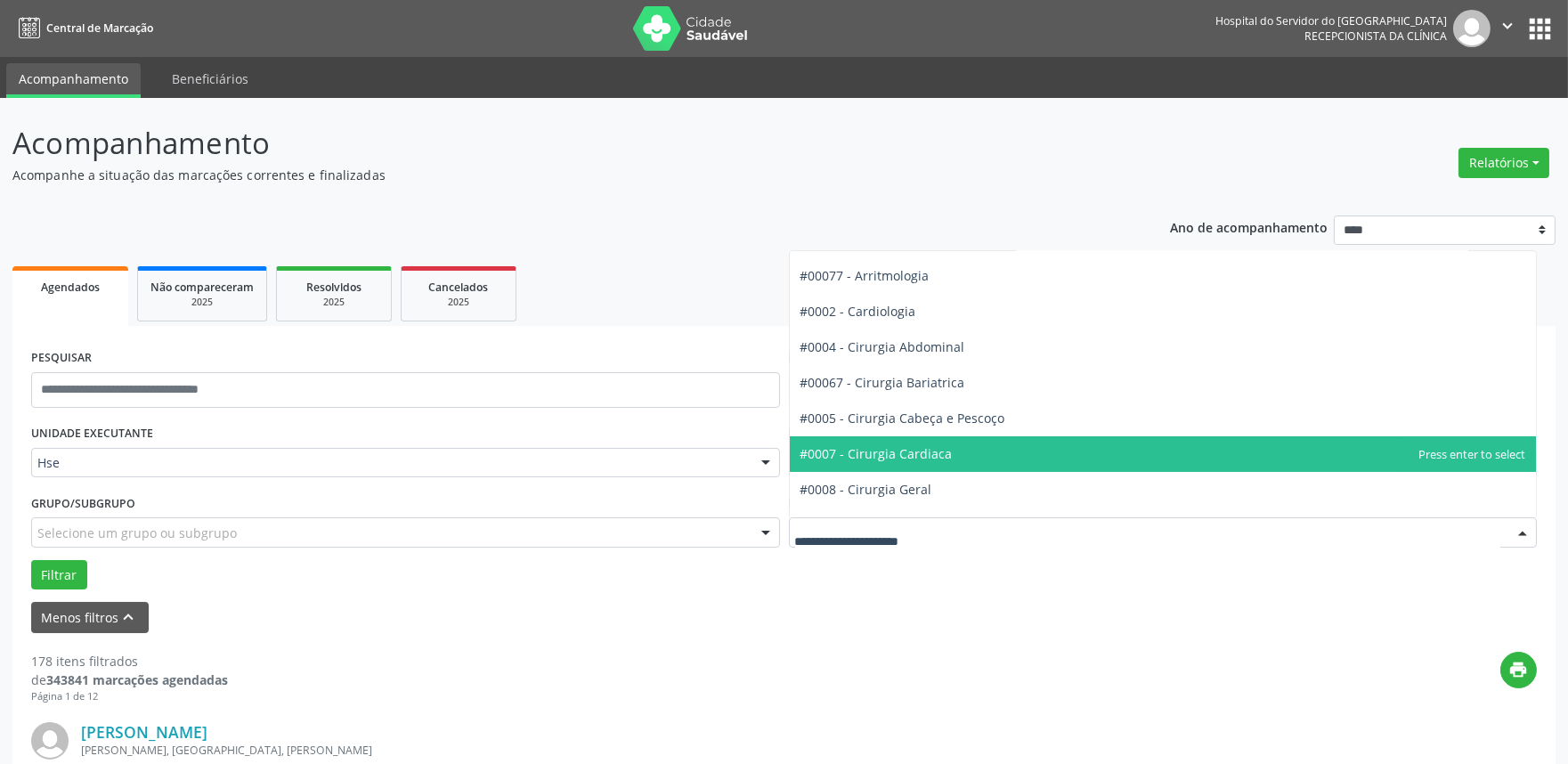
scroll to position [99, 0]
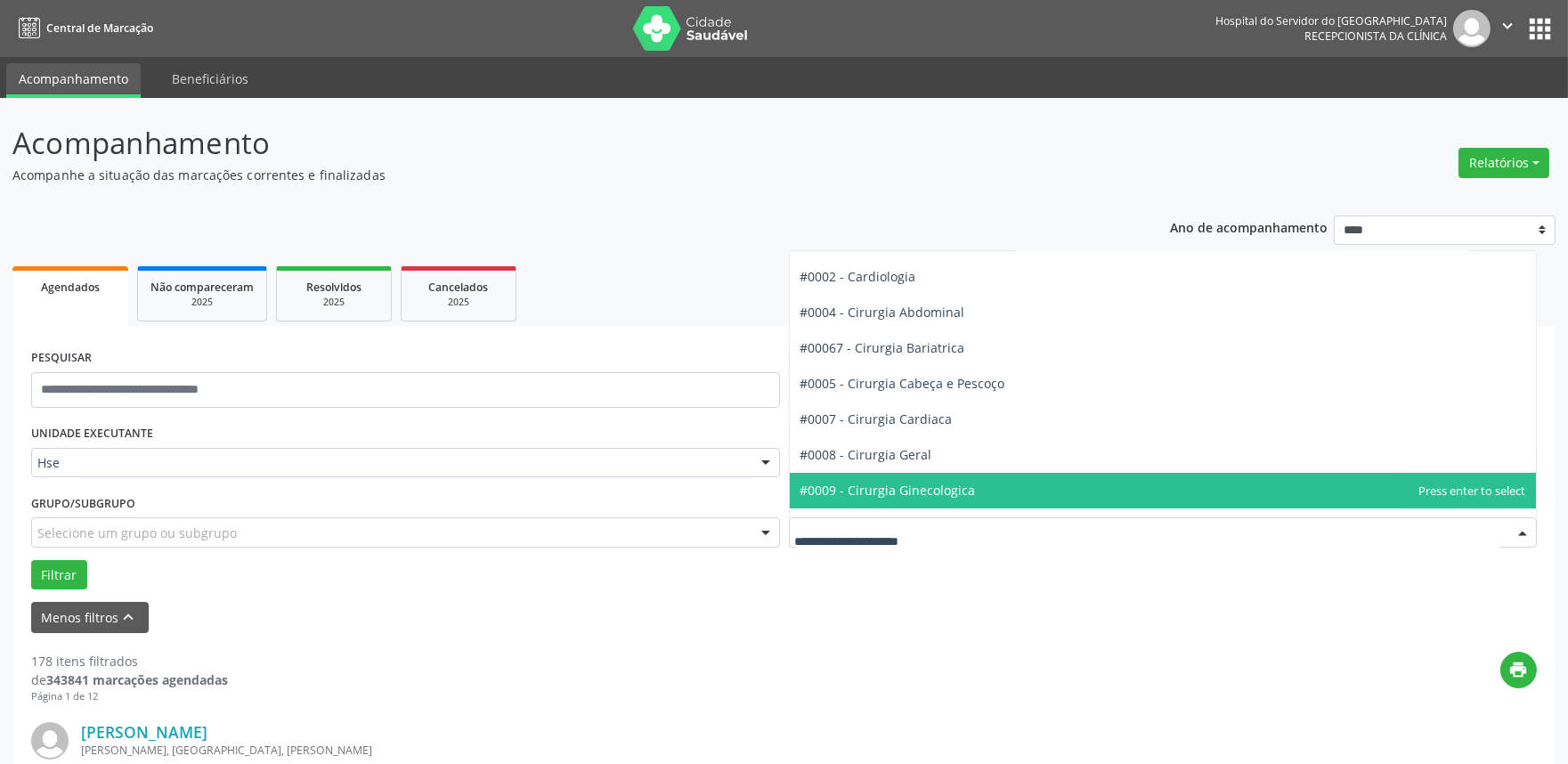
type input "*"
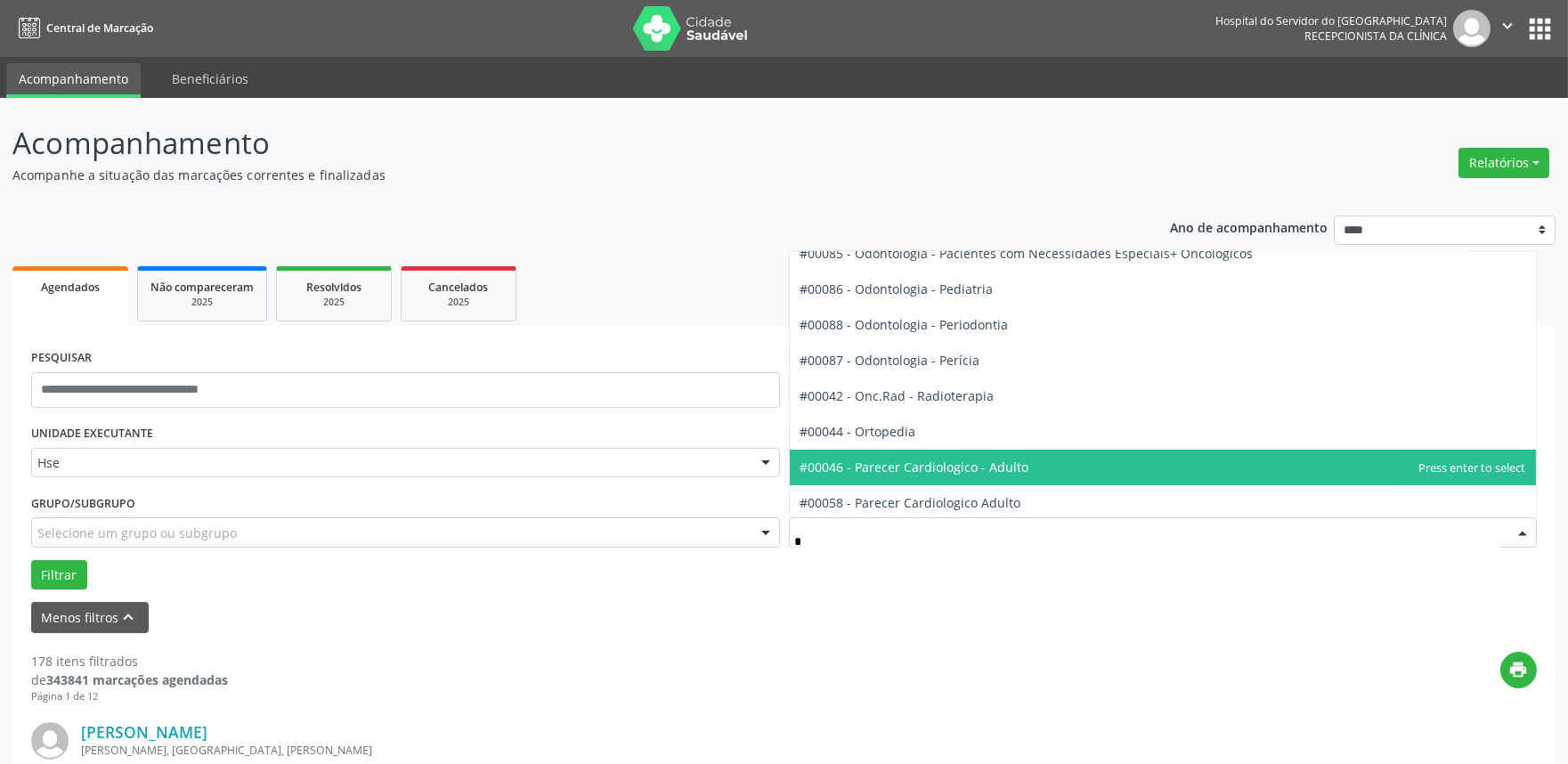
scroll to position [890, 0]
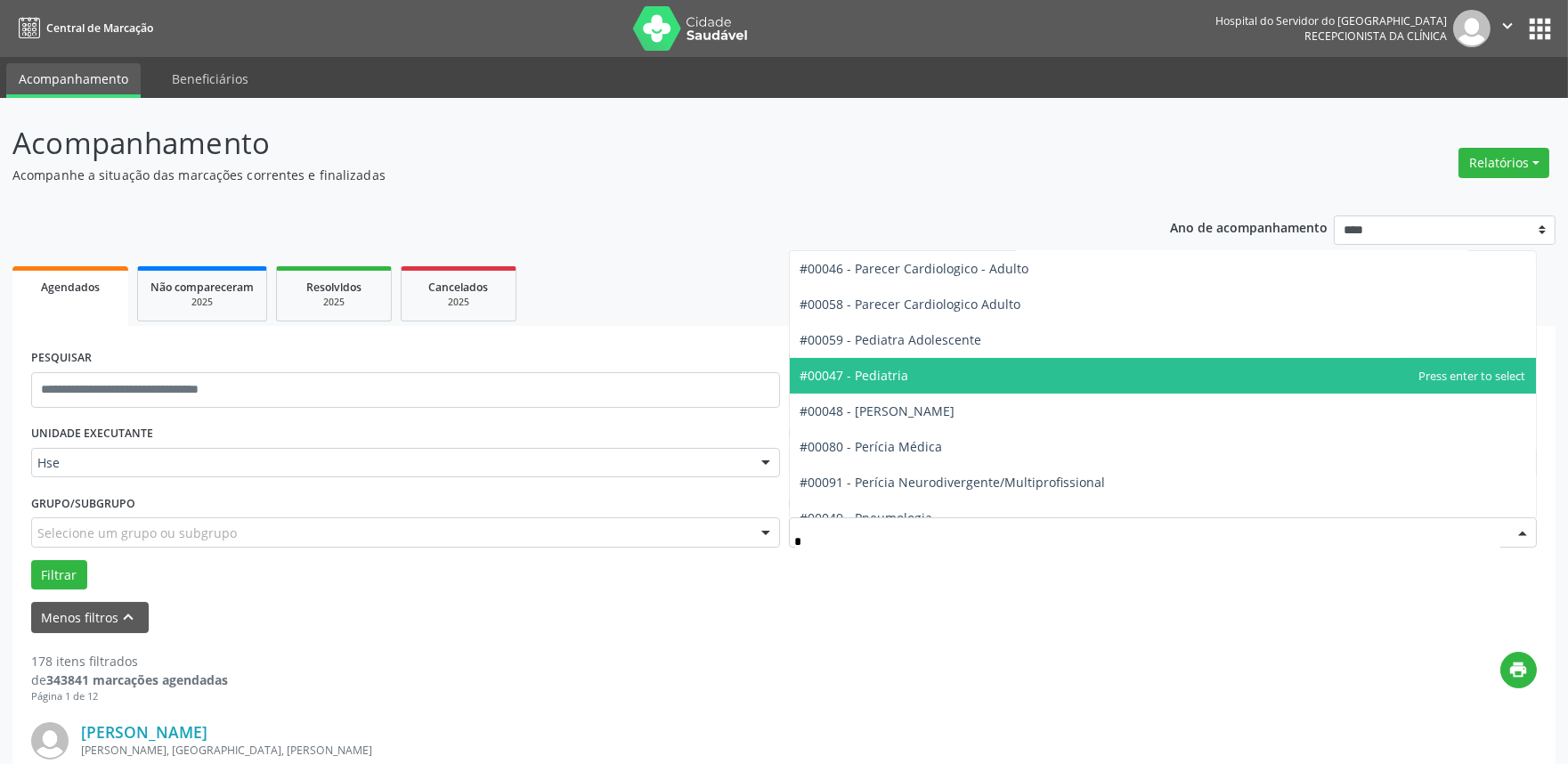
click at [890, 370] on span "#00047 - Pediatria" at bounding box center [854, 375] width 108 height 17
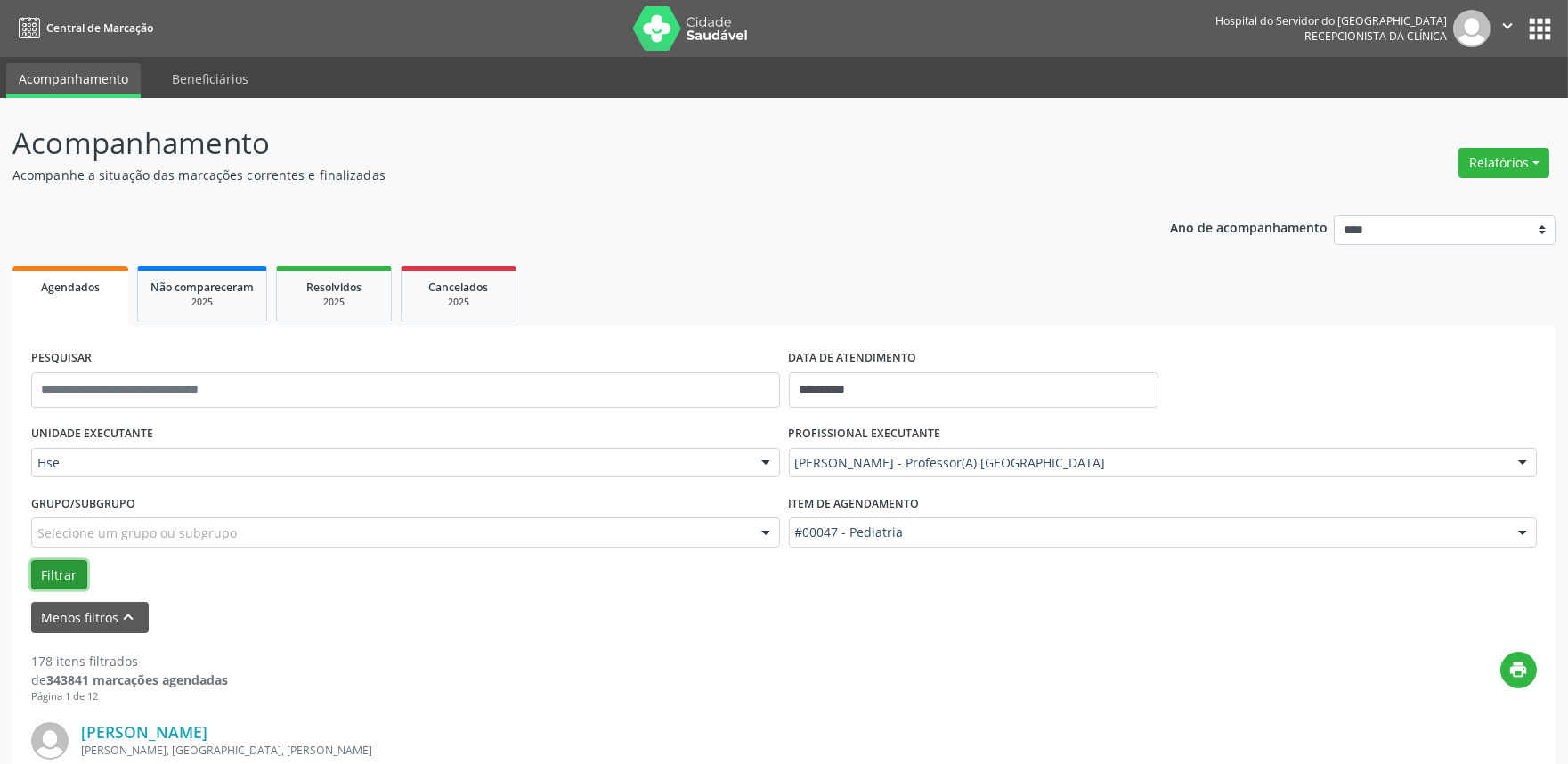
click at [57, 575] on button "Filtrar" at bounding box center [59, 575] width 57 height 30
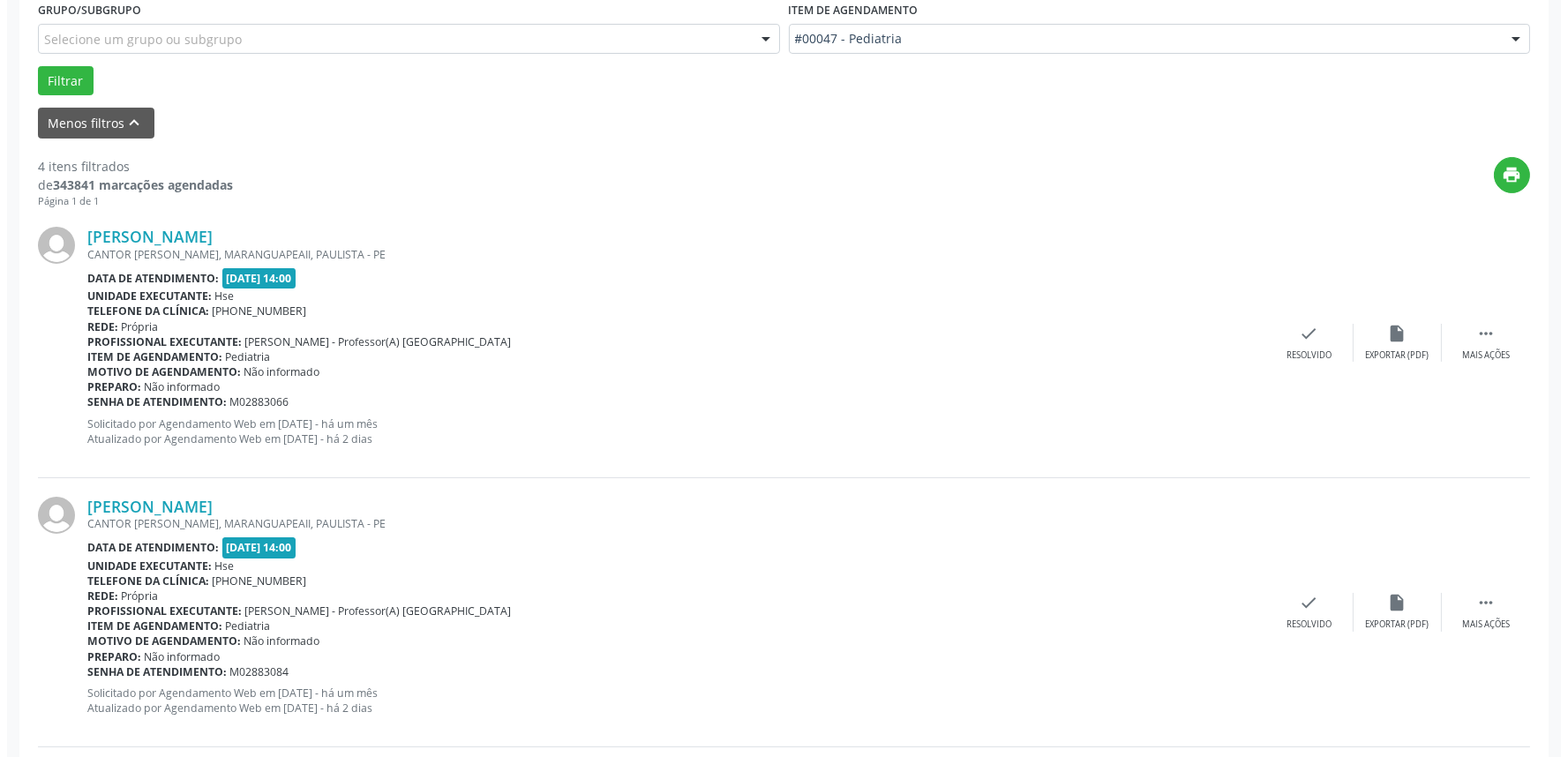
scroll to position [489, 0]
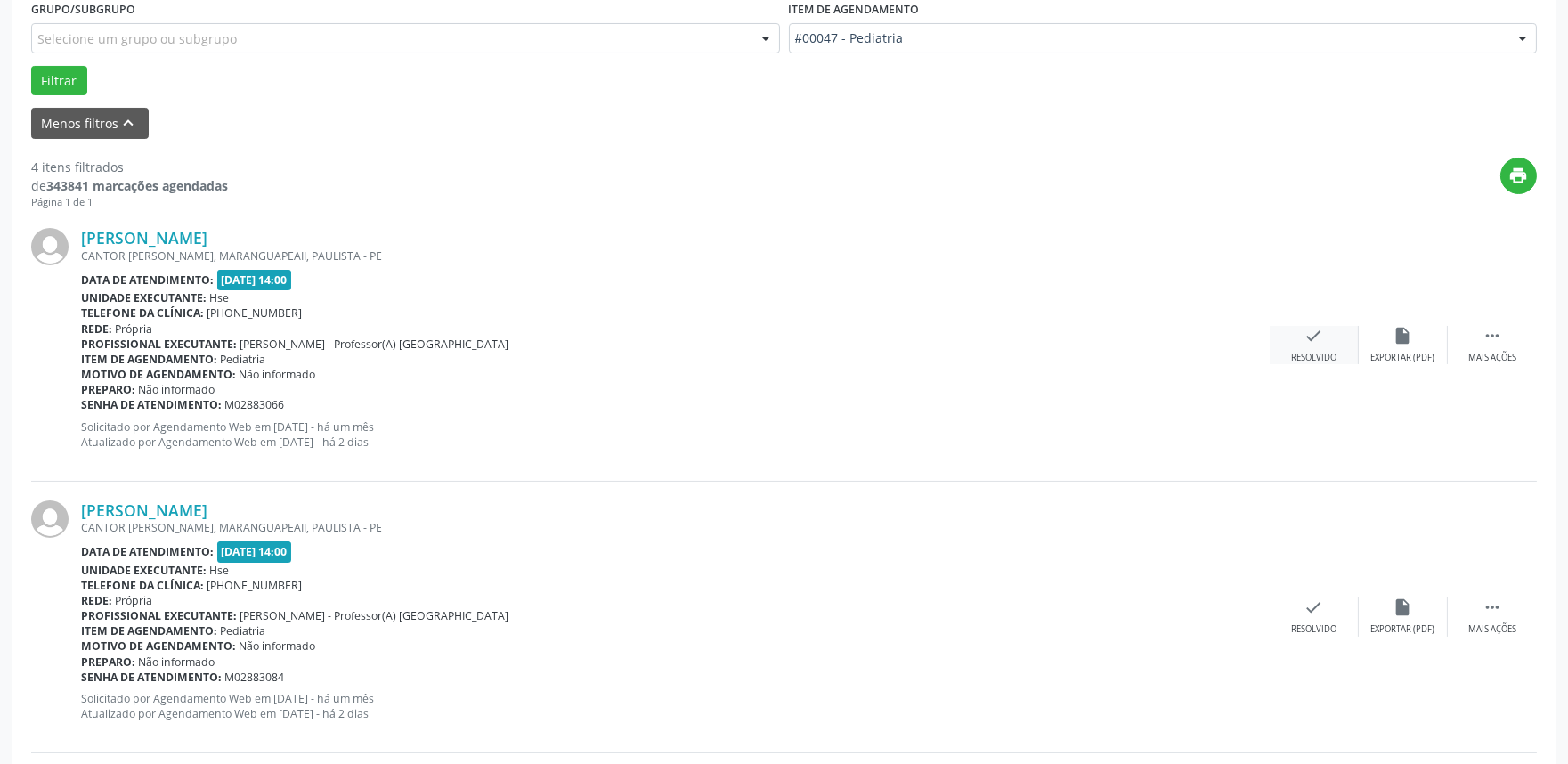
click at [1318, 349] on div "check Resolvido" at bounding box center [1314, 345] width 89 height 39
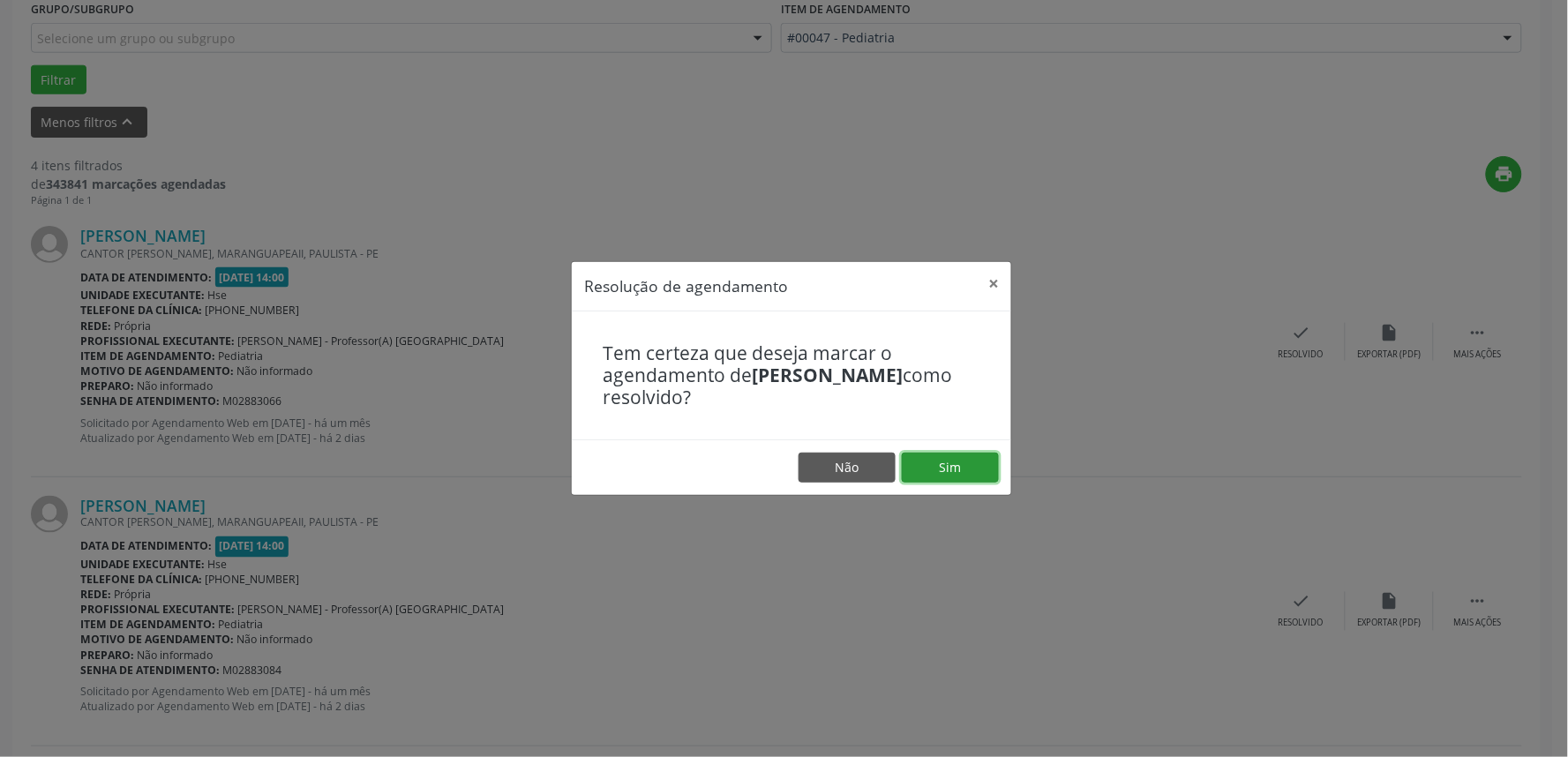
click at [948, 470] on button "Sim" at bounding box center [951, 468] width 97 height 30
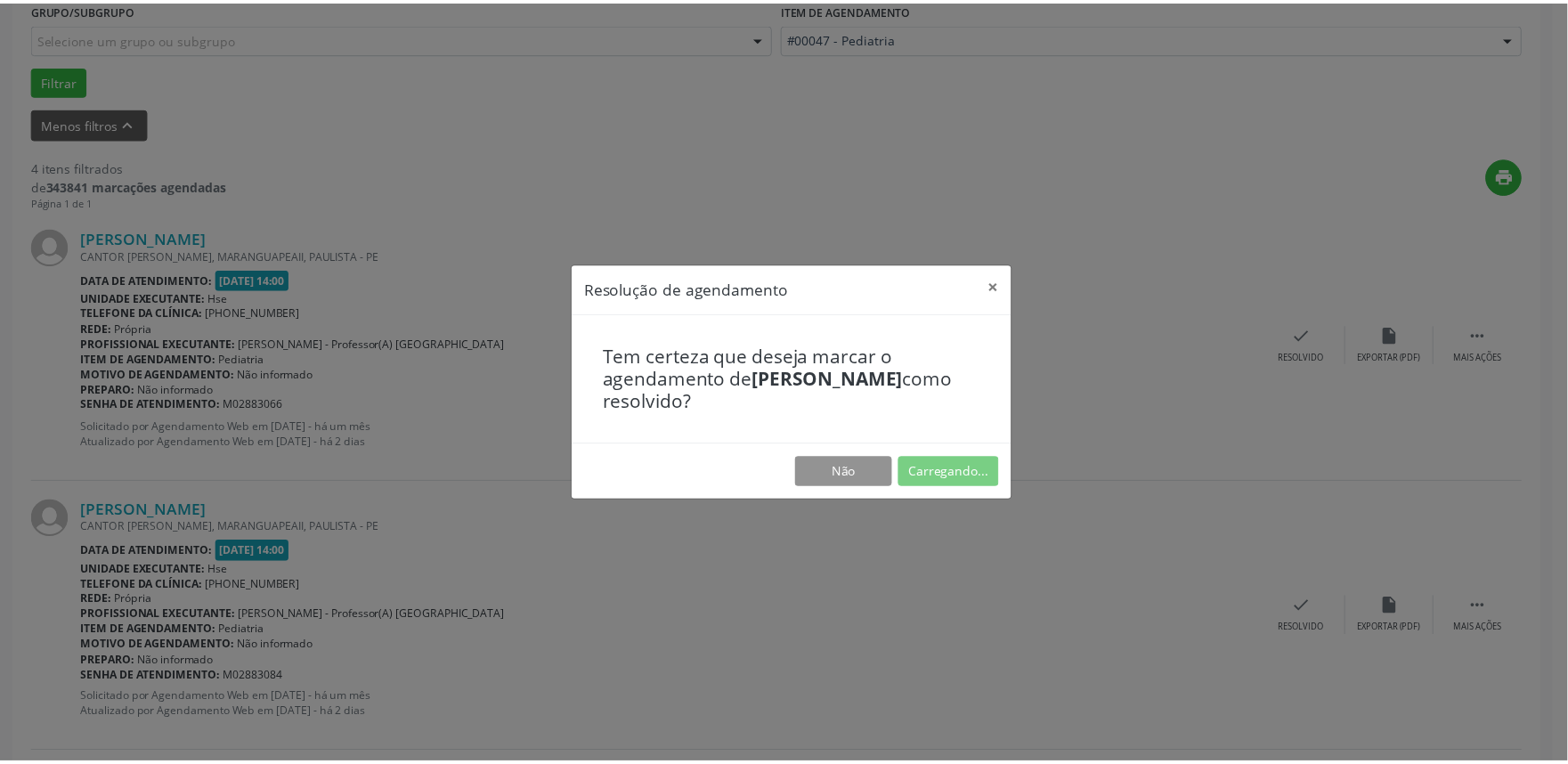
scroll to position [0, 0]
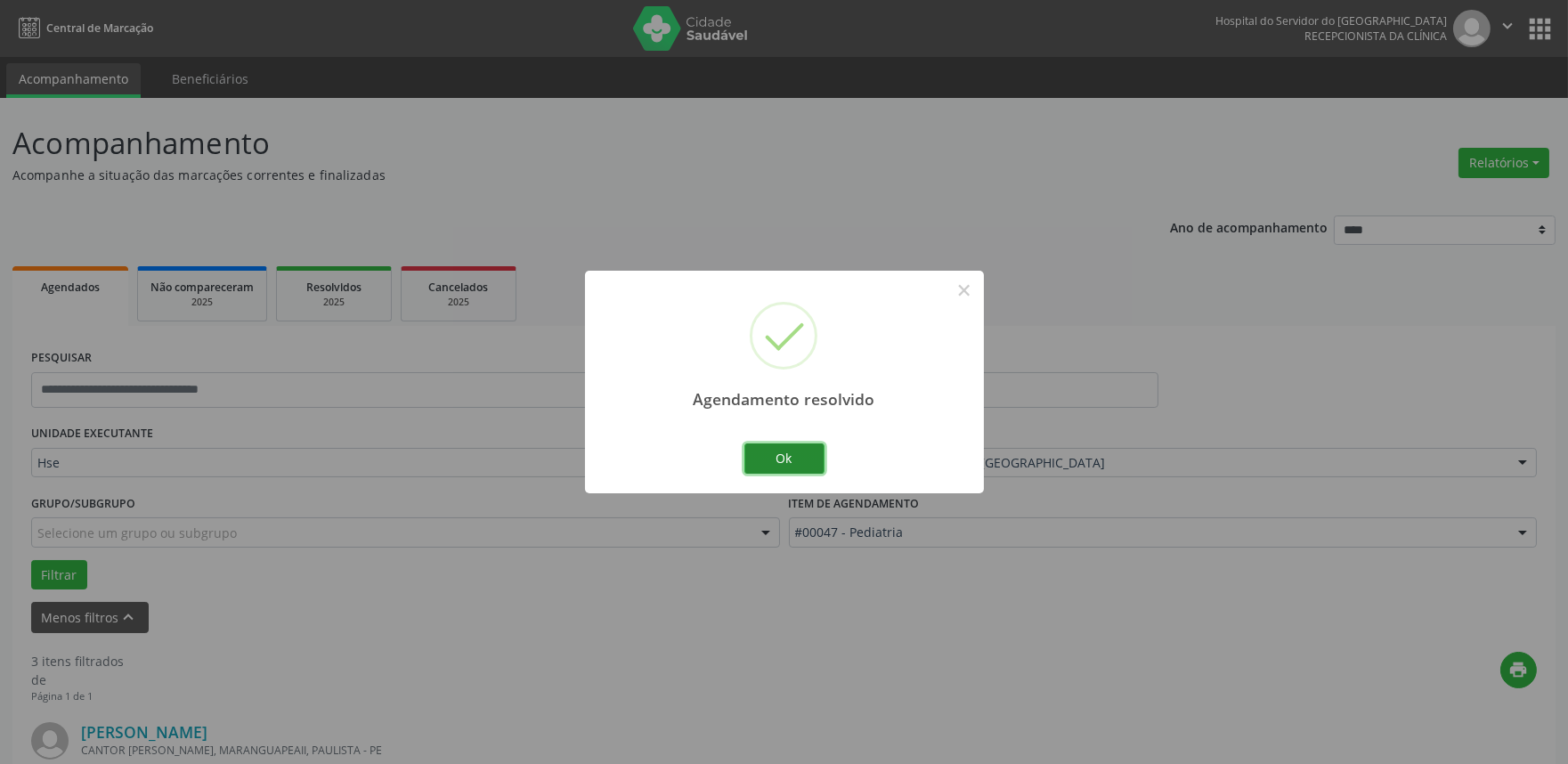
click at [798, 461] on button "Ok" at bounding box center [784, 459] width 80 height 30
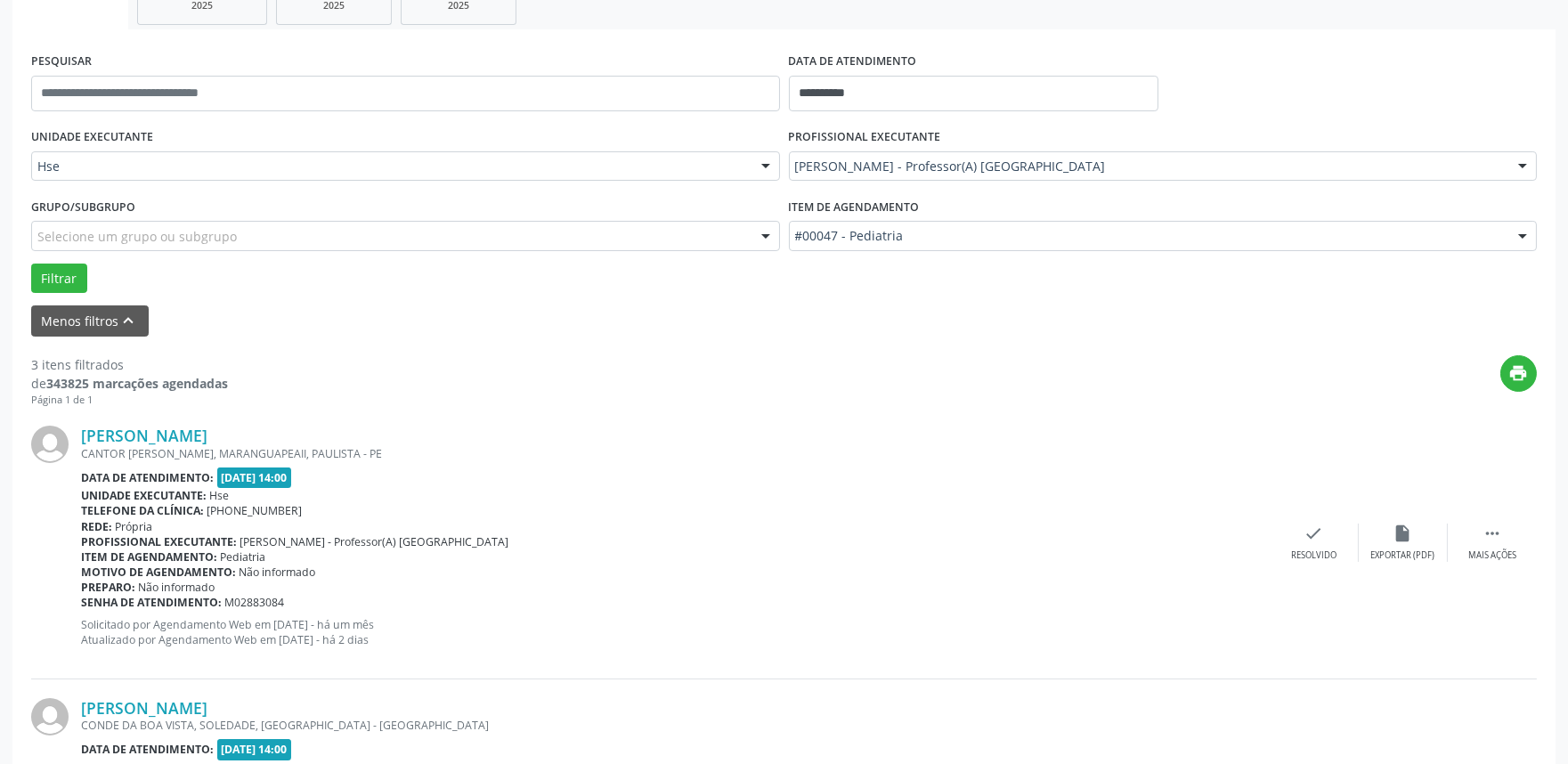
scroll to position [395, 0]
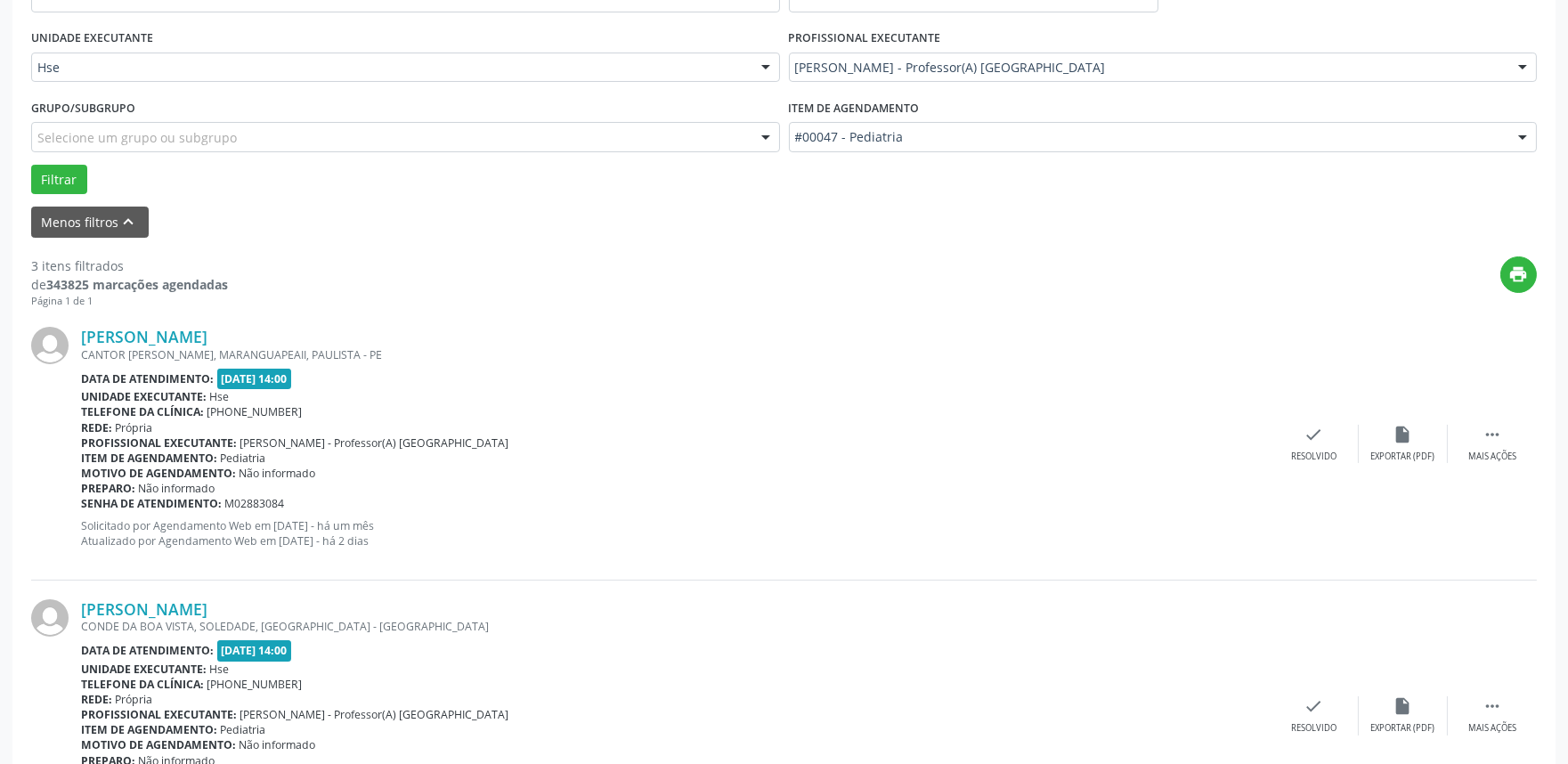
drag, startPoint x: 1473, startPoint y: 440, endPoint x: 914, endPoint y: 309, distance: 574.1
click at [914, 309] on div "[PERSON_NAME] CANTOR [PERSON_NAME], MARANGUAPEAII, PAULISTA - PE Data de atendi…" at bounding box center [784, 444] width 1506 height 271
click at [1488, 445] on div " Mais ações" at bounding box center [1492, 444] width 89 height 39
click at [1412, 444] on div "alarm_off Não compareceu" at bounding box center [1403, 444] width 89 height 39
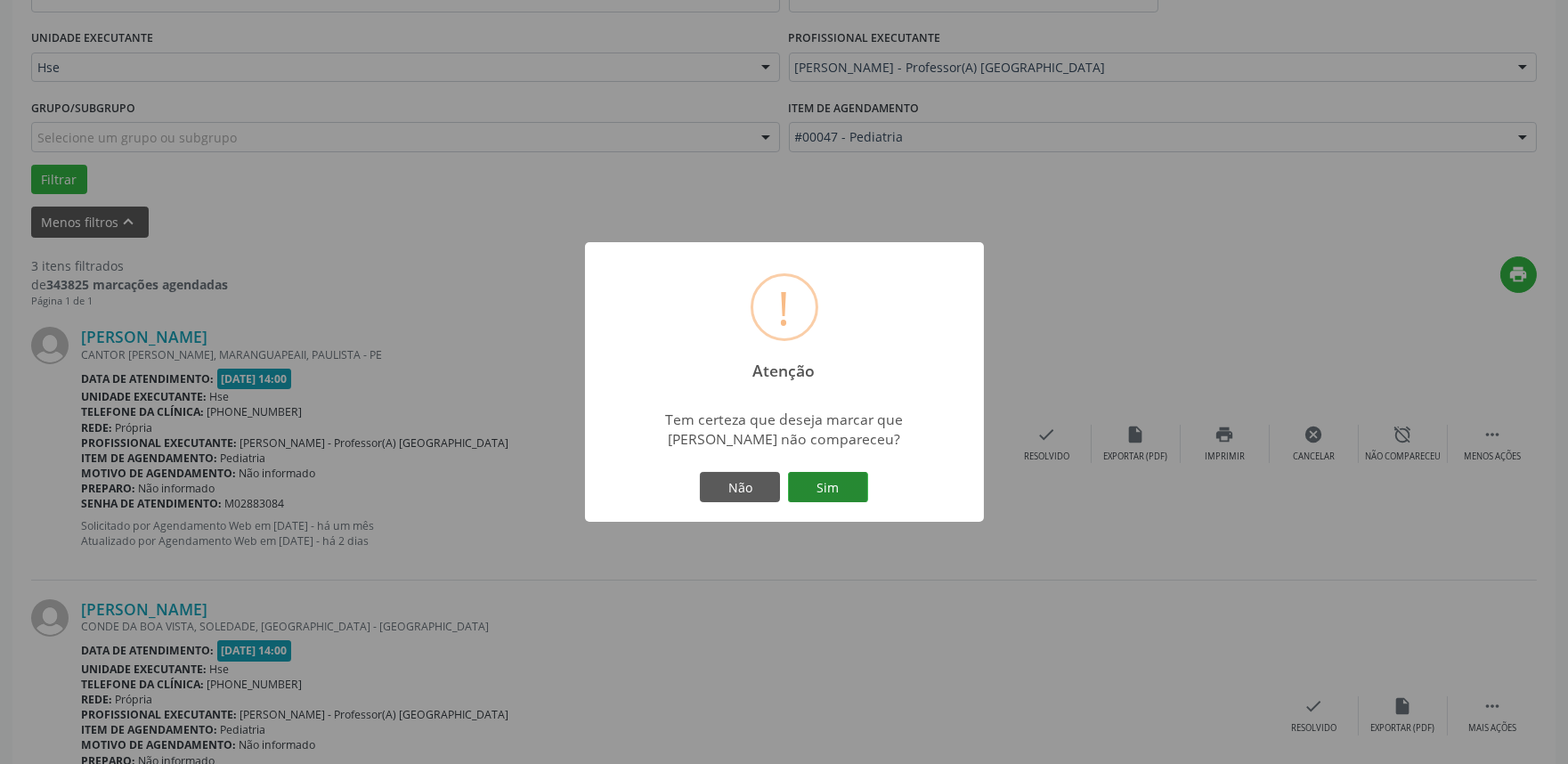
click at [842, 487] on button "Sim" at bounding box center [827, 487] width 80 height 30
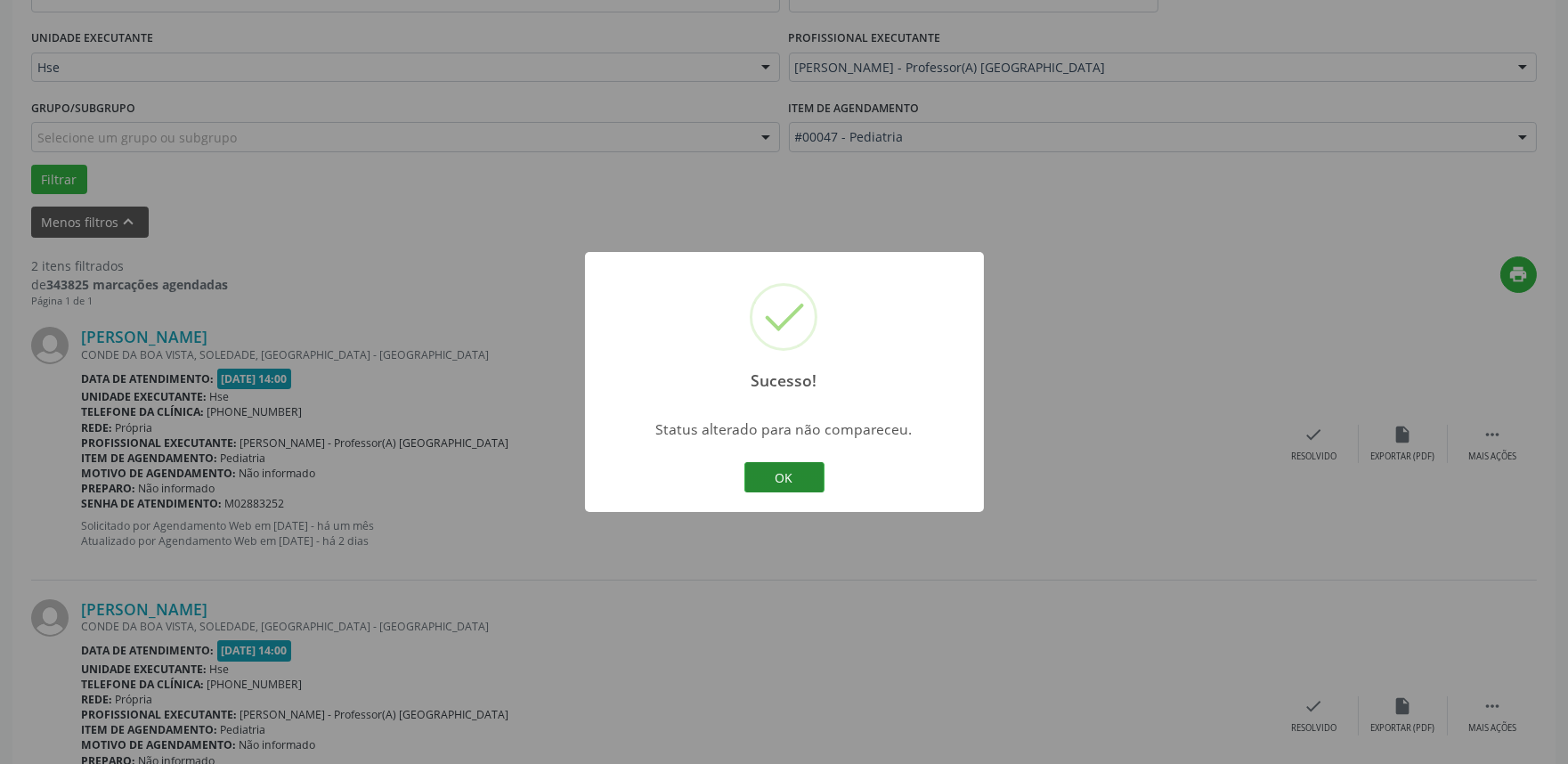
click at [776, 475] on button "OK" at bounding box center [784, 477] width 80 height 30
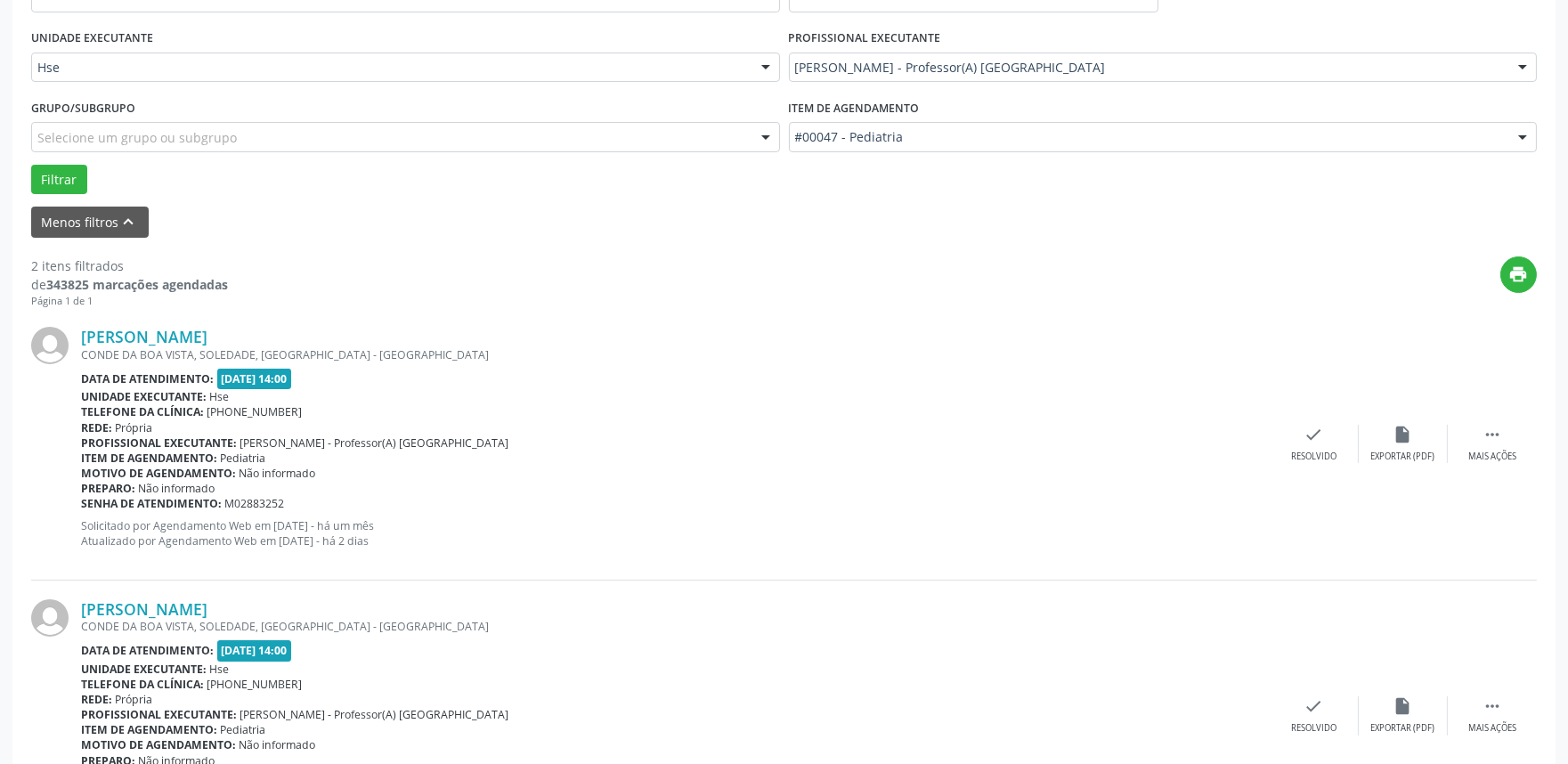
drag, startPoint x: 1485, startPoint y: 457, endPoint x: 1024, endPoint y: 385, distance: 466.6
click at [1024, 385] on div "Data de atendimento: [DATE] 14:00" at bounding box center [675, 379] width 1188 height 21
click at [1500, 425] on icon "" at bounding box center [1492, 434] width 20 height 20
click at [1378, 456] on div "Não compareceu" at bounding box center [1402, 456] width 75 height 12
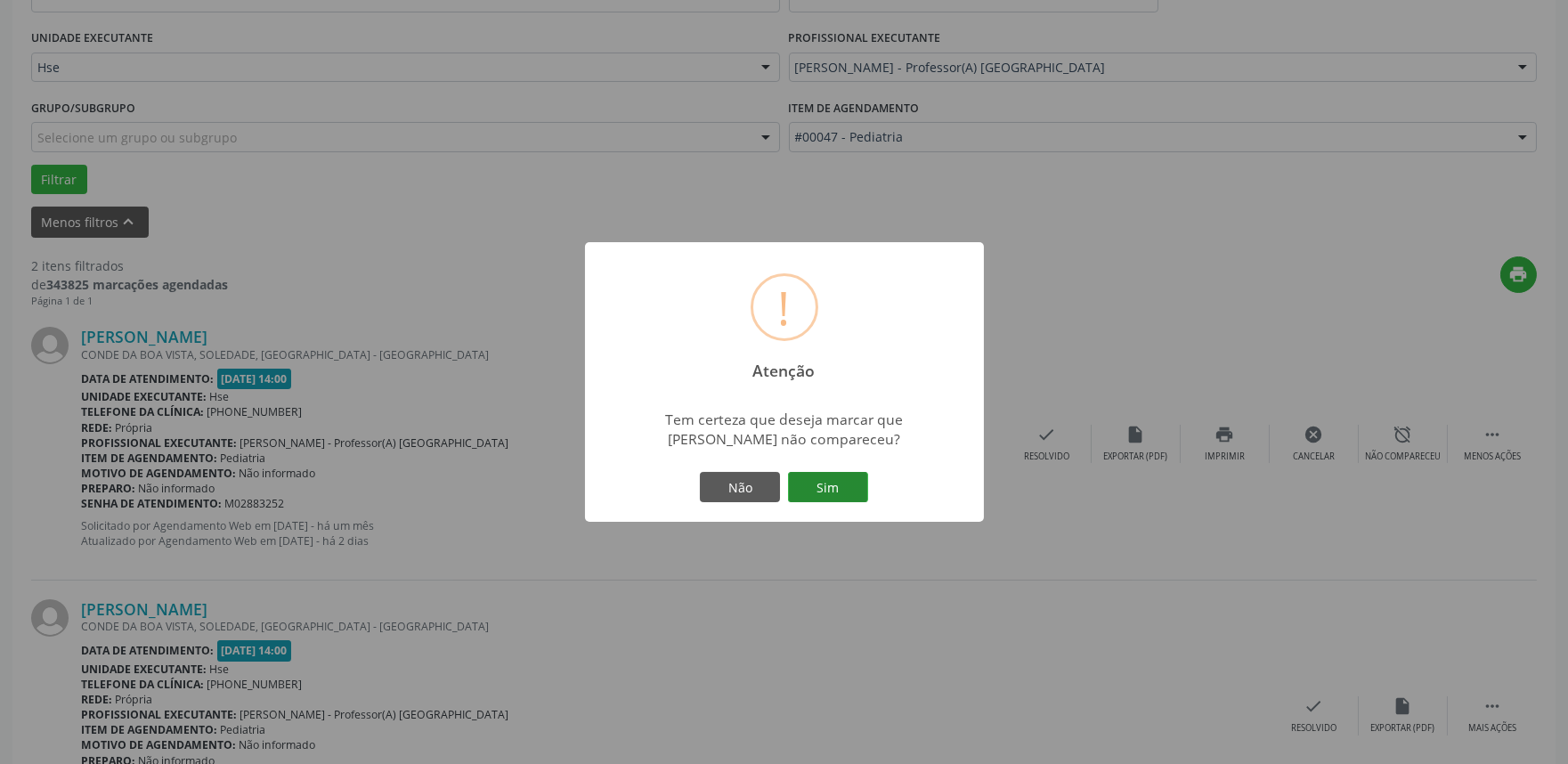
click at [843, 484] on button "Sim" at bounding box center [827, 487] width 80 height 30
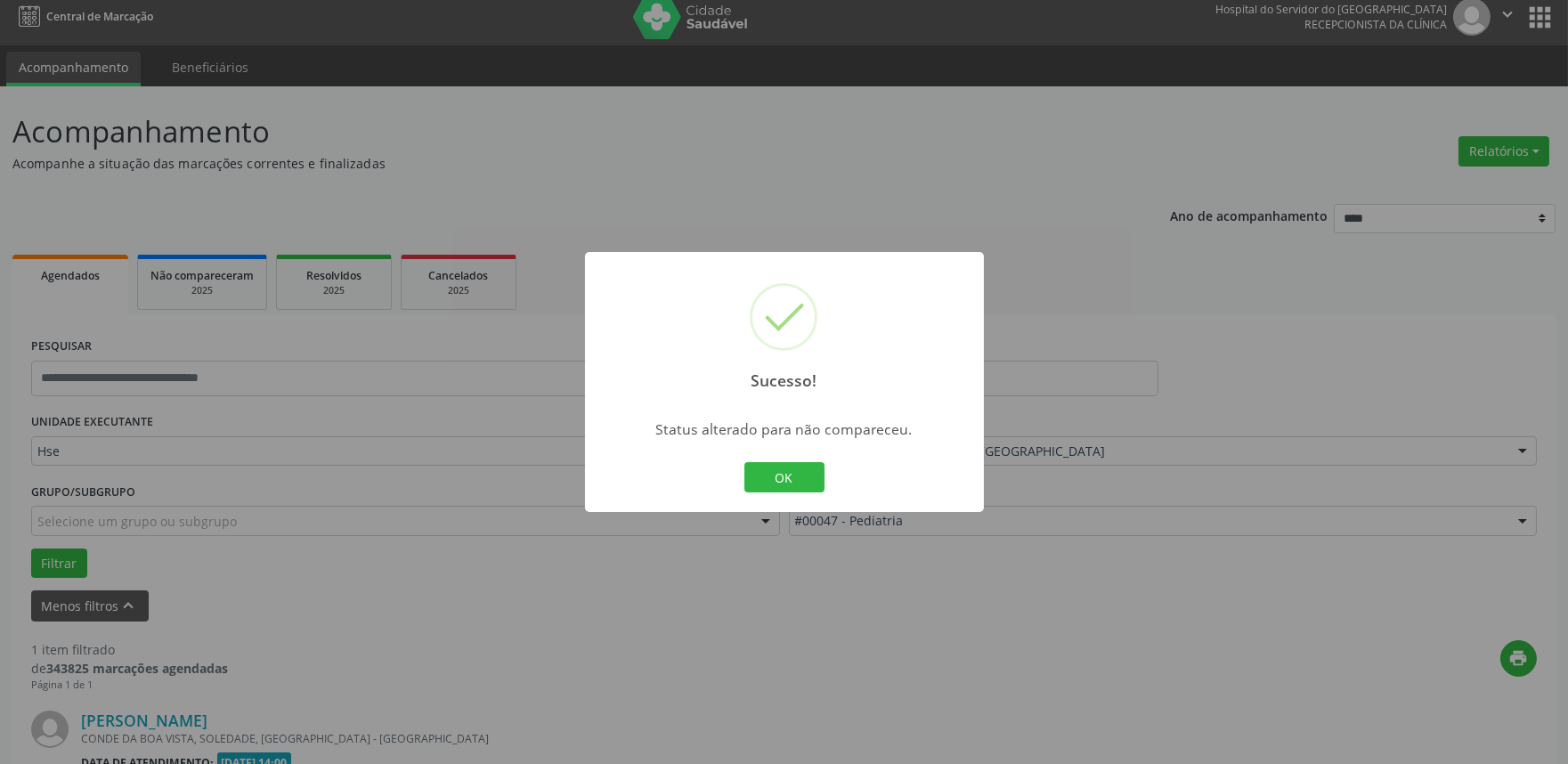
scroll to position [240, 0]
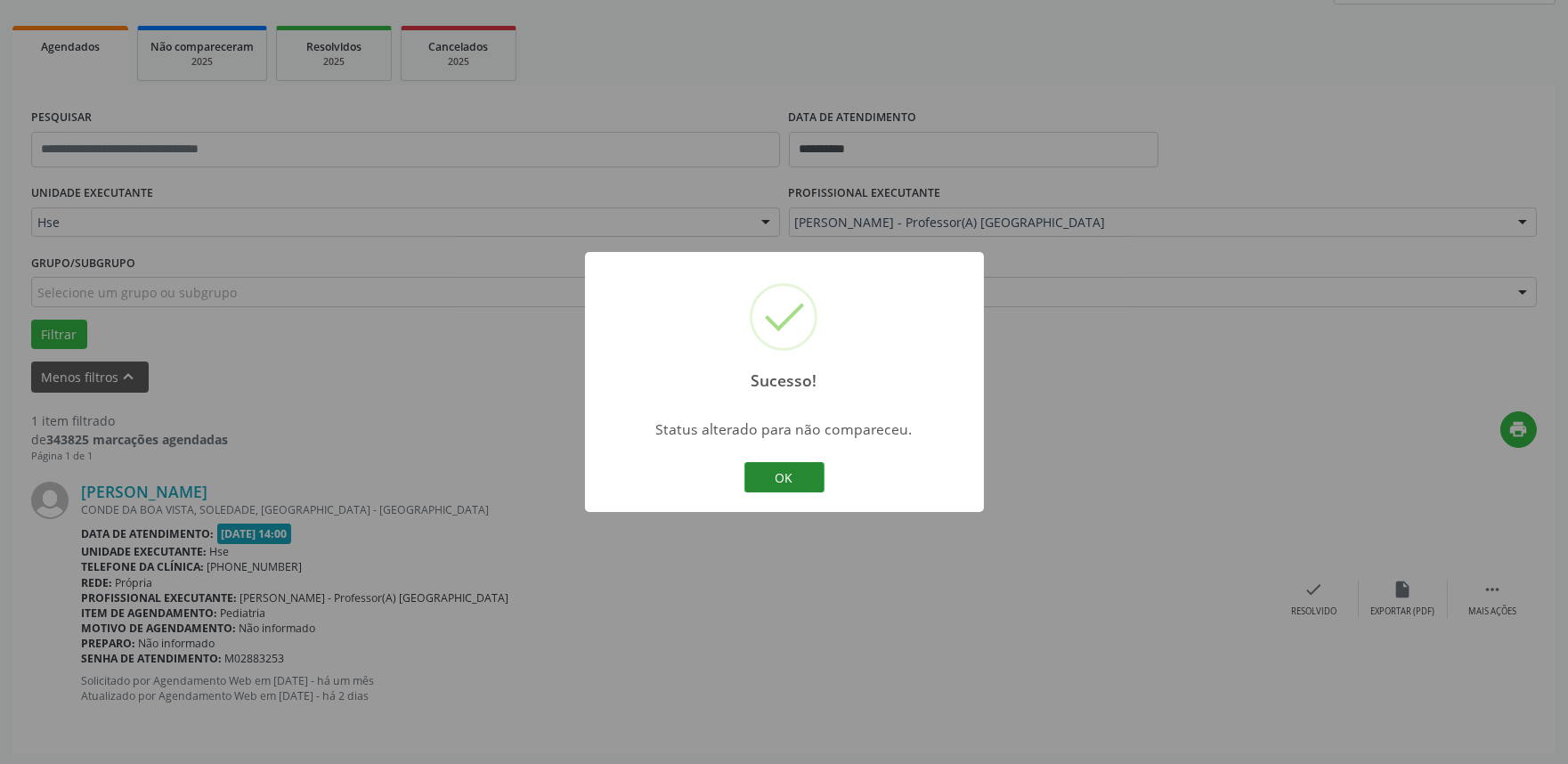
click at [783, 467] on button "OK" at bounding box center [784, 477] width 80 height 30
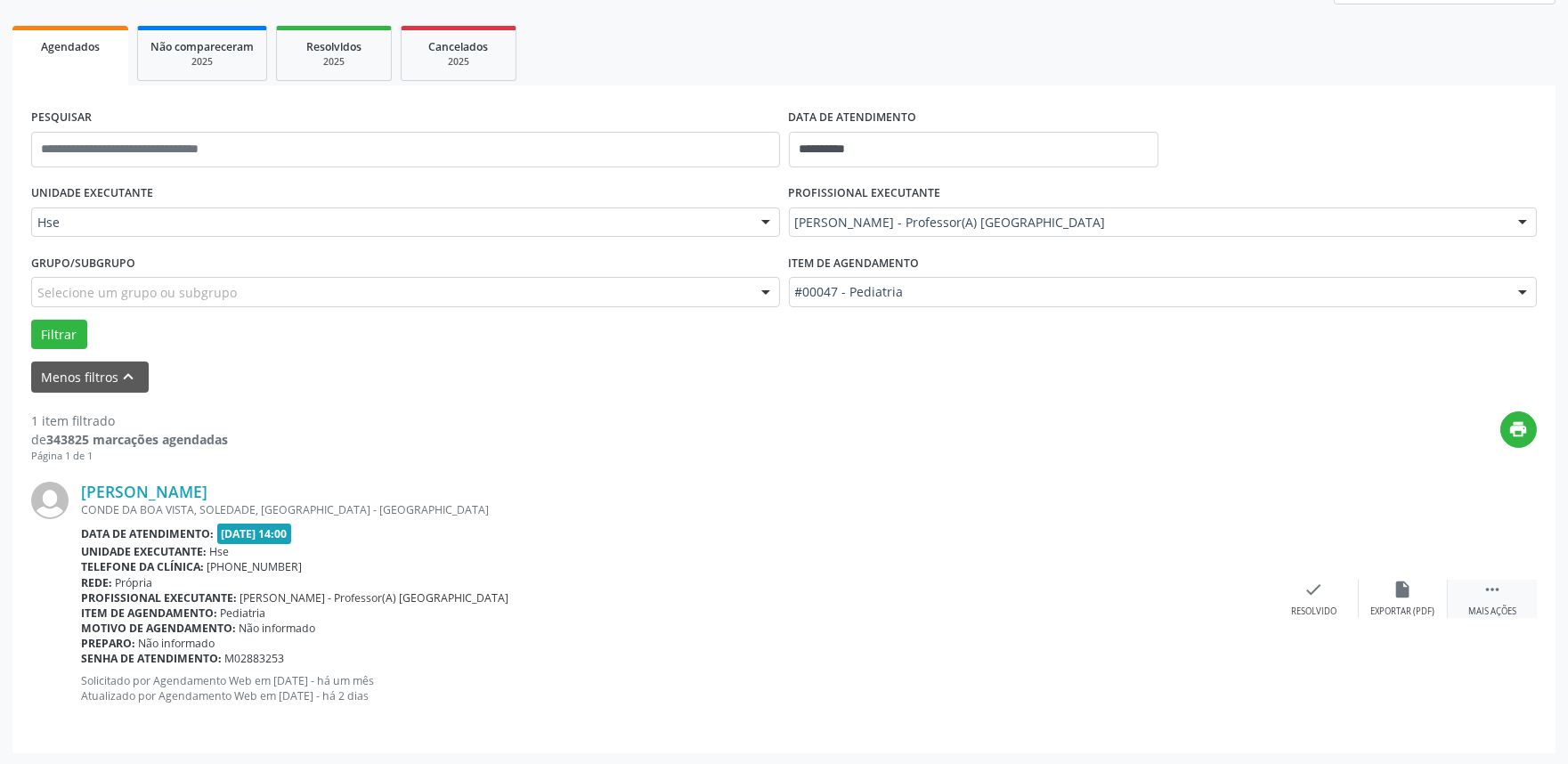
click at [1494, 593] on icon "" at bounding box center [1492, 589] width 20 height 20
click at [1395, 597] on icon "alarm_off" at bounding box center [1403, 589] width 20 height 20
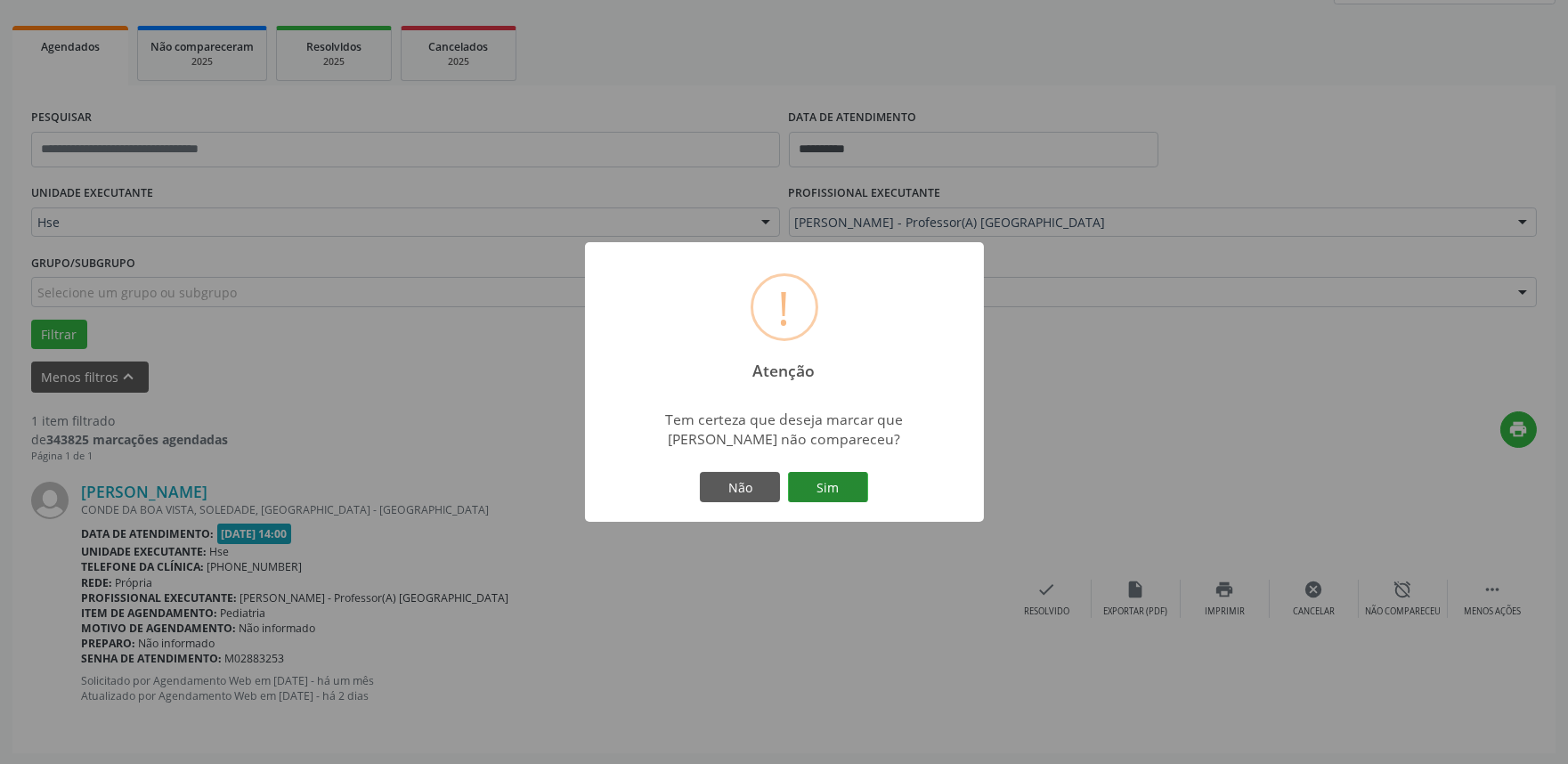
click at [825, 483] on button "Sim" at bounding box center [827, 487] width 80 height 30
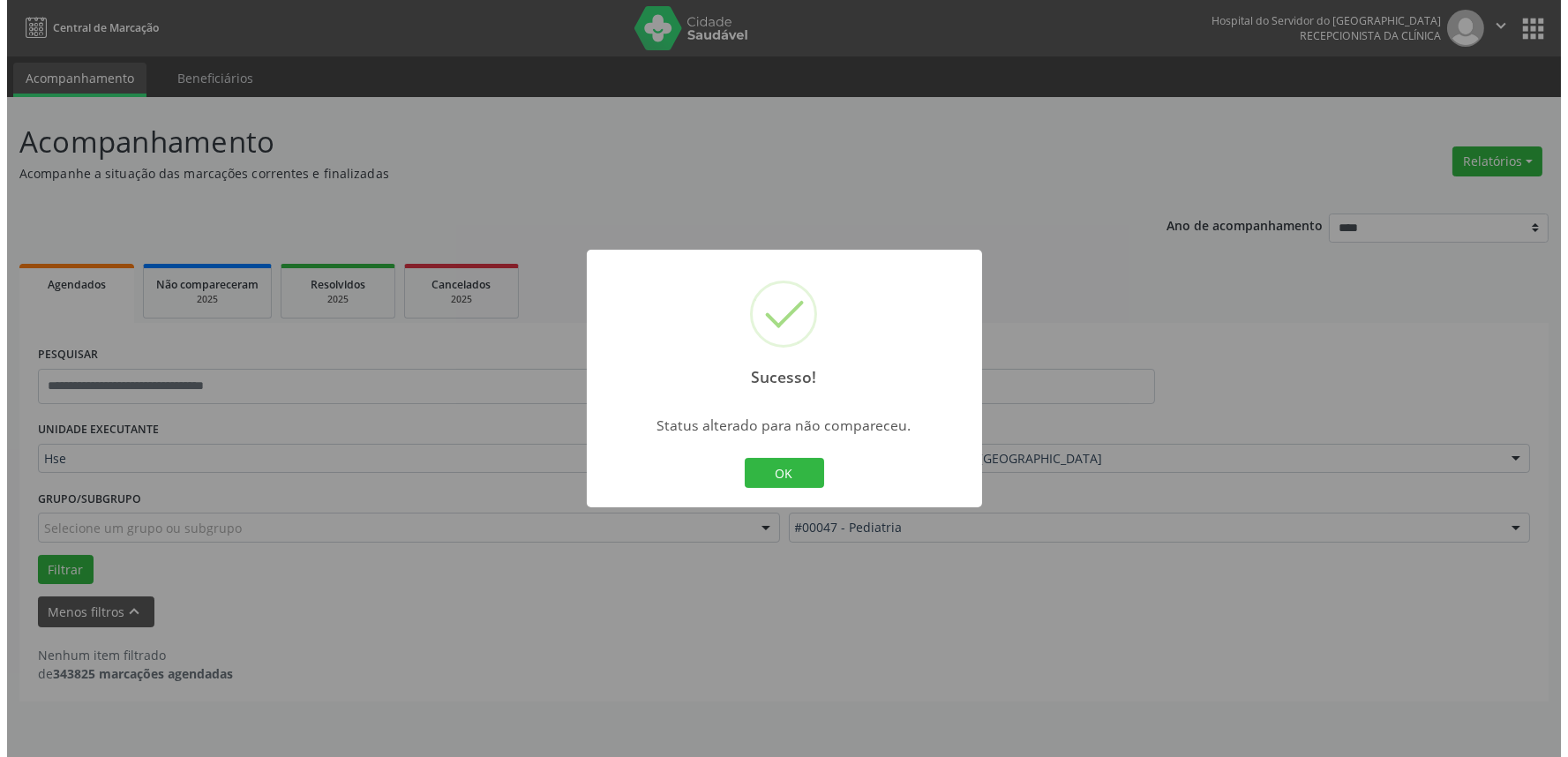
scroll to position [0, 0]
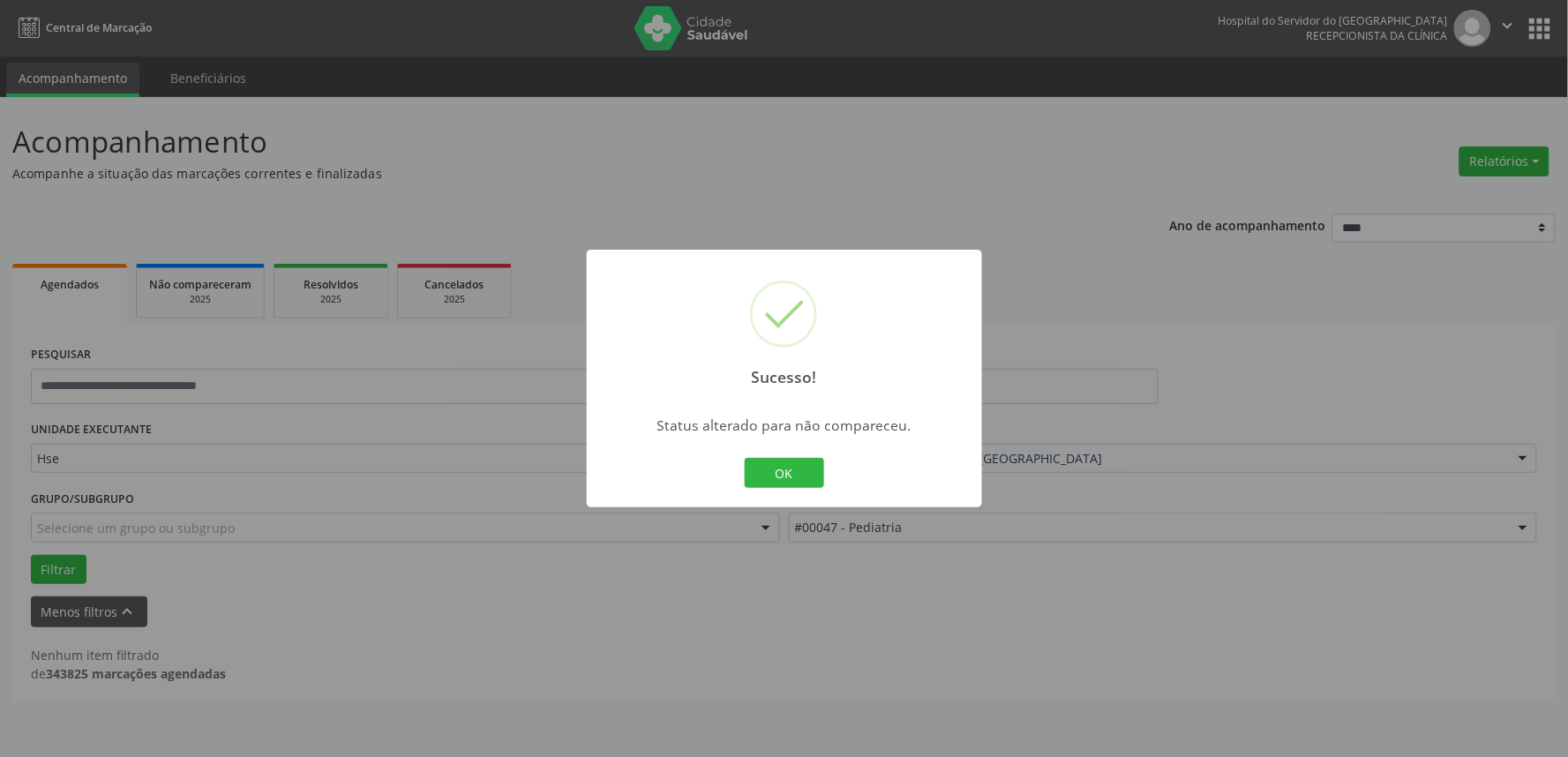
click at [801, 456] on div "OK Cancel" at bounding box center [784, 473] width 88 height 37
click at [787, 474] on button "OK" at bounding box center [784, 472] width 79 height 30
